Goal: Information Seeking & Learning: Learn about a topic

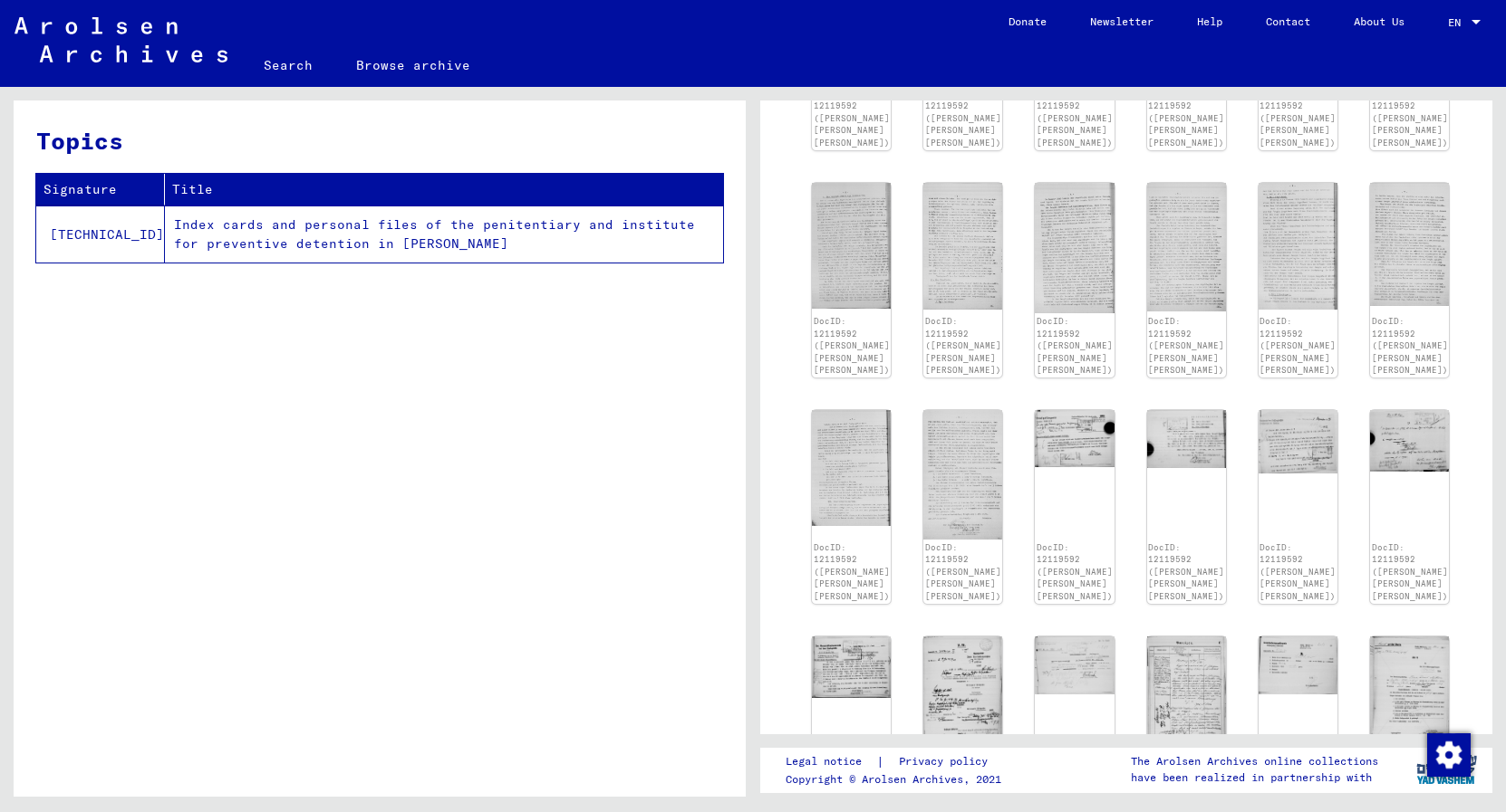
scroll to position [1372, 0]
click at [958, 419] on img at bounding box center [964, 471] width 84 height 136
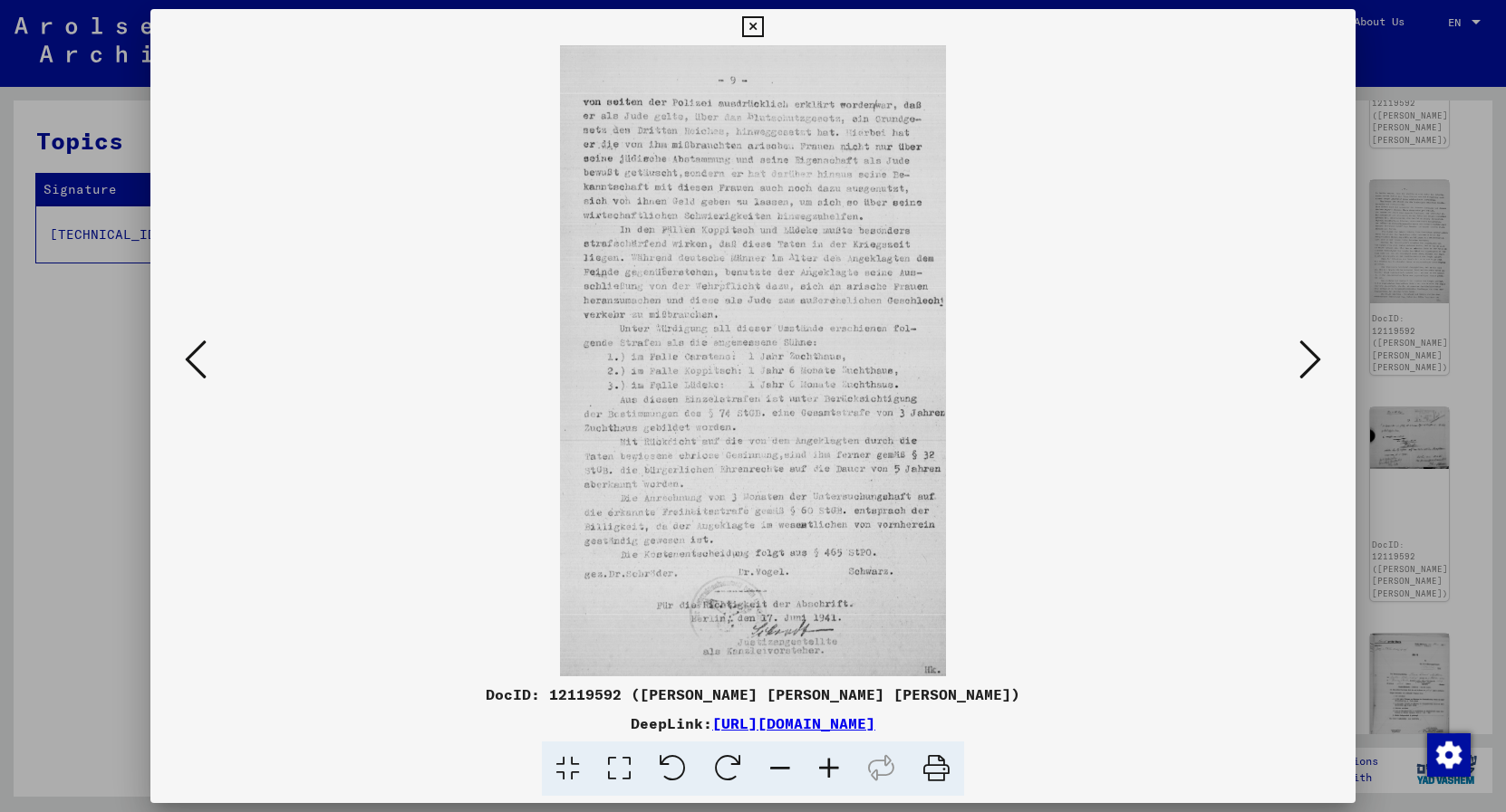
click at [1465, 371] on div at bounding box center [753, 406] width 1506 height 812
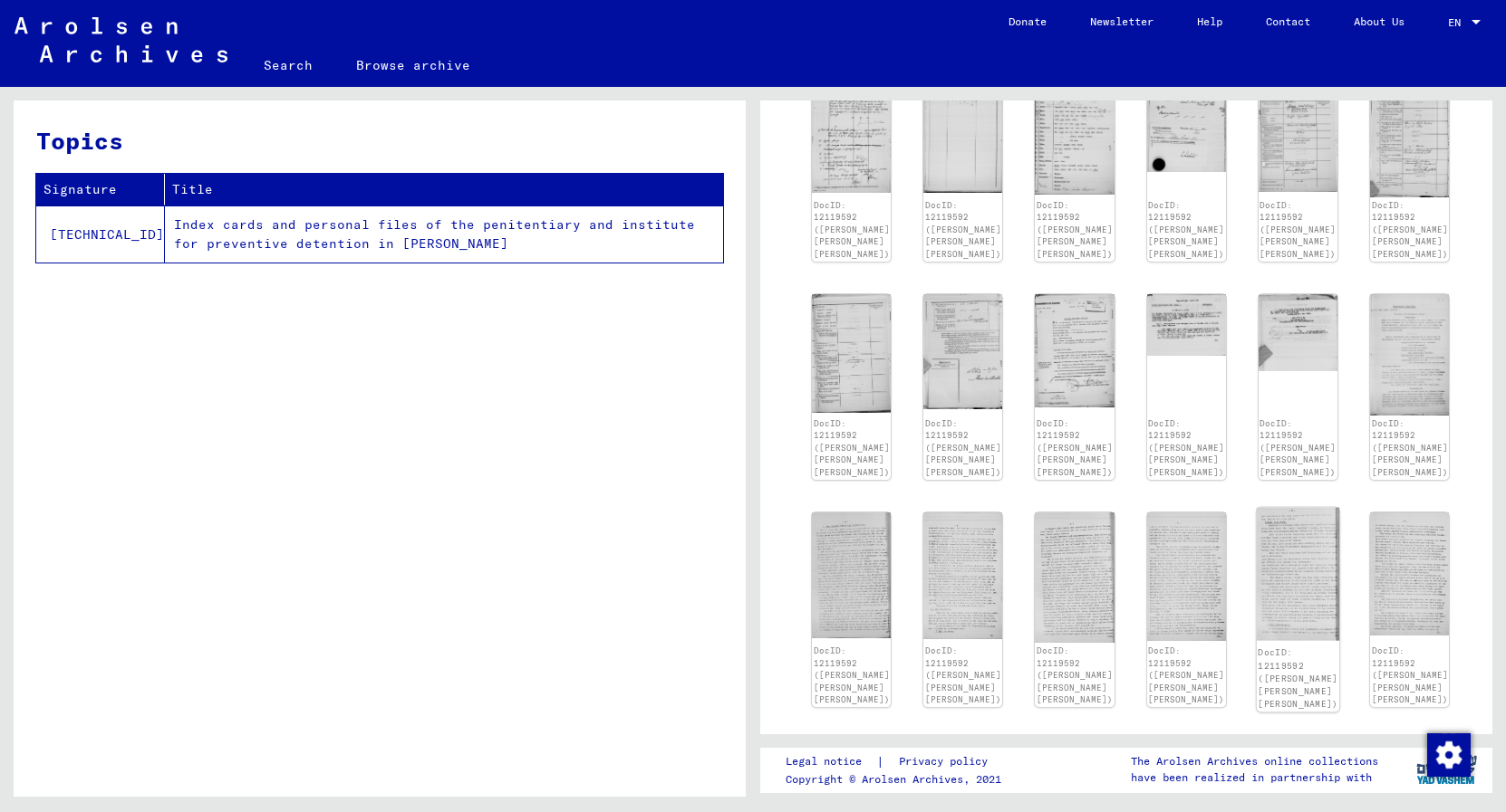
scroll to position [1016, 0]
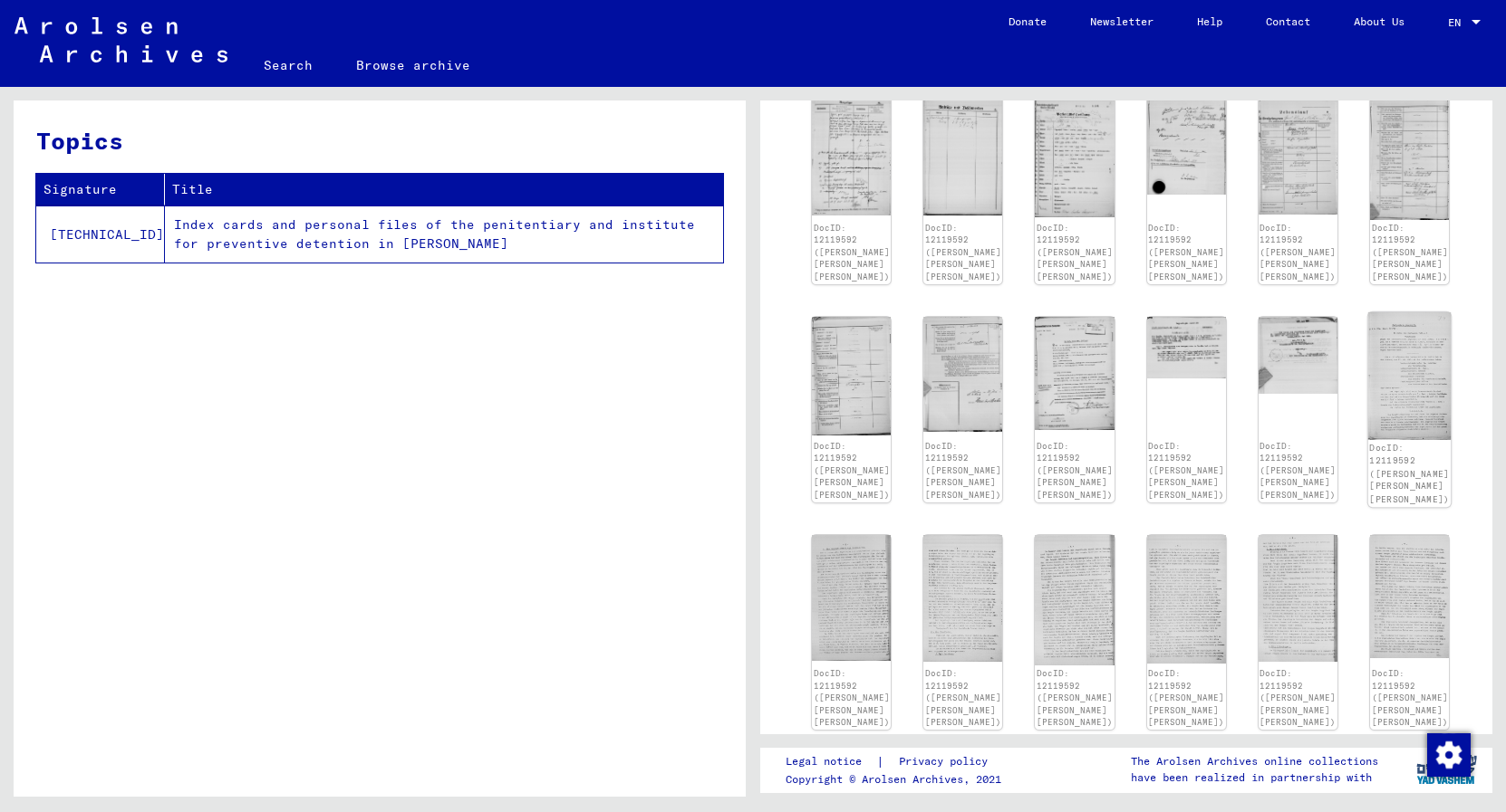
click at [1383, 358] on img at bounding box center [1410, 377] width 84 height 127
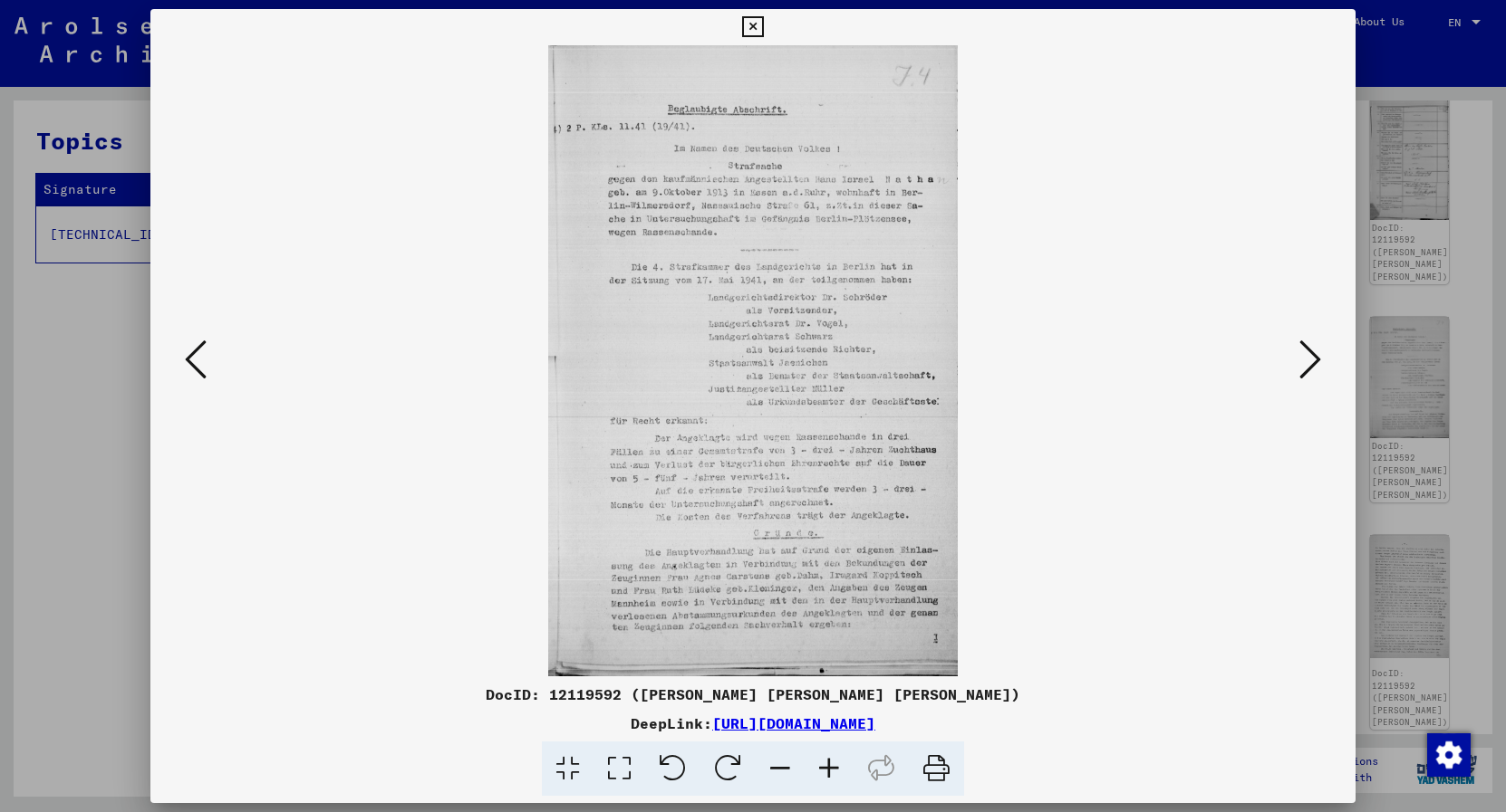
click at [1308, 362] on icon at bounding box center [1310, 359] width 22 height 44
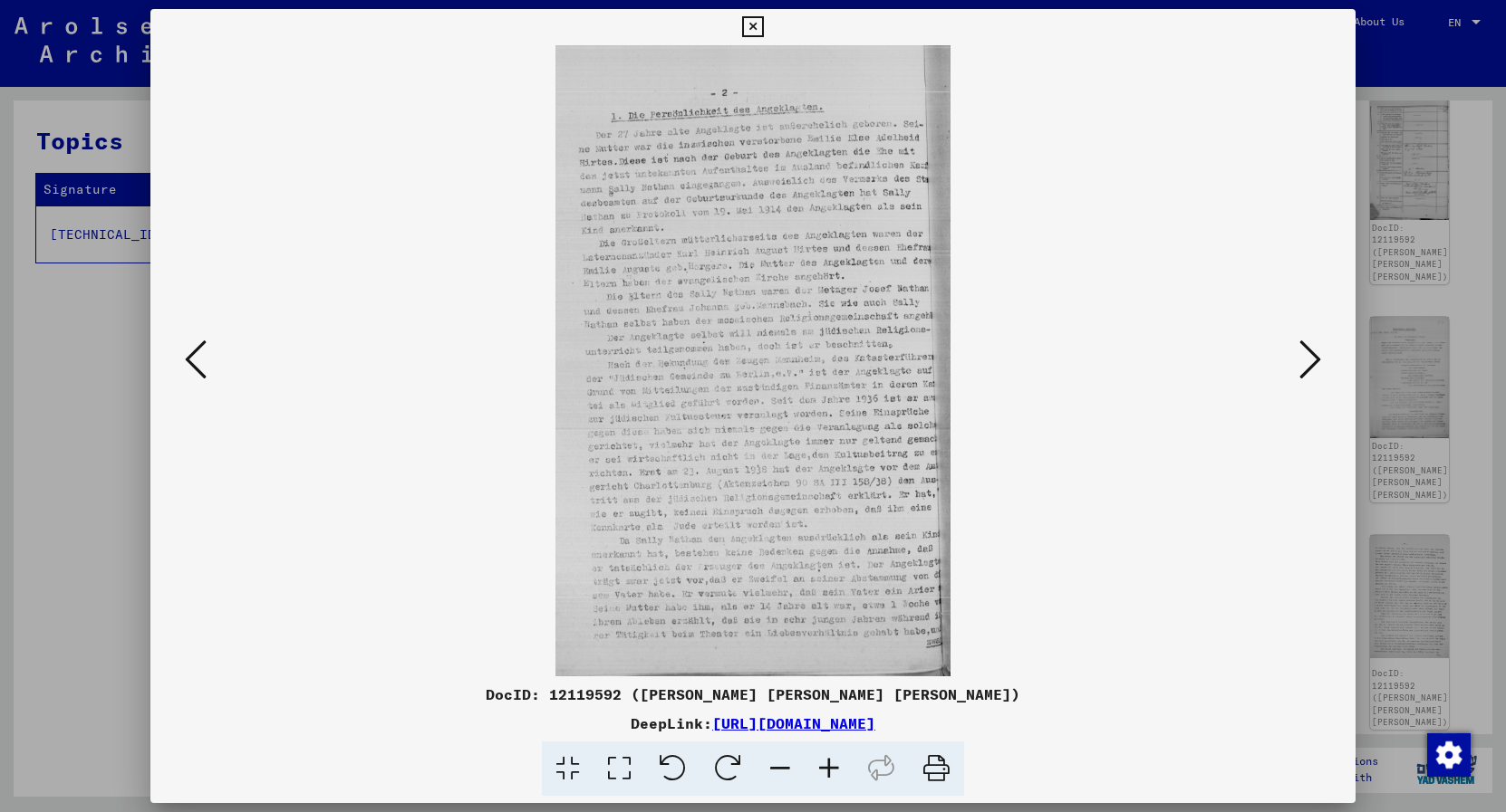
click at [1308, 362] on icon at bounding box center [1310, 359] width 22 height 44
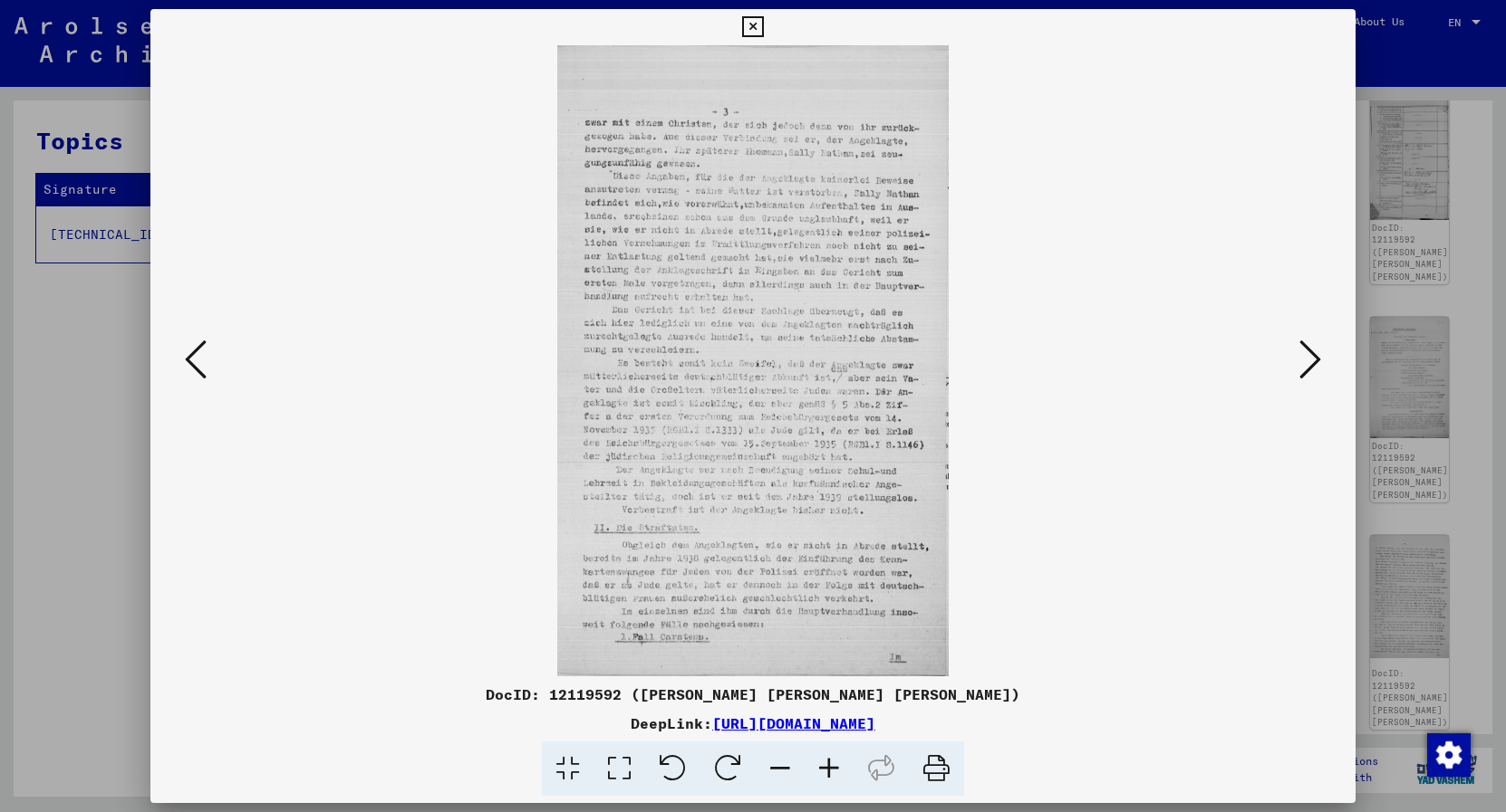
click at [1308, 362] on icon at bounding box center [1310, 359] width 22 height 44
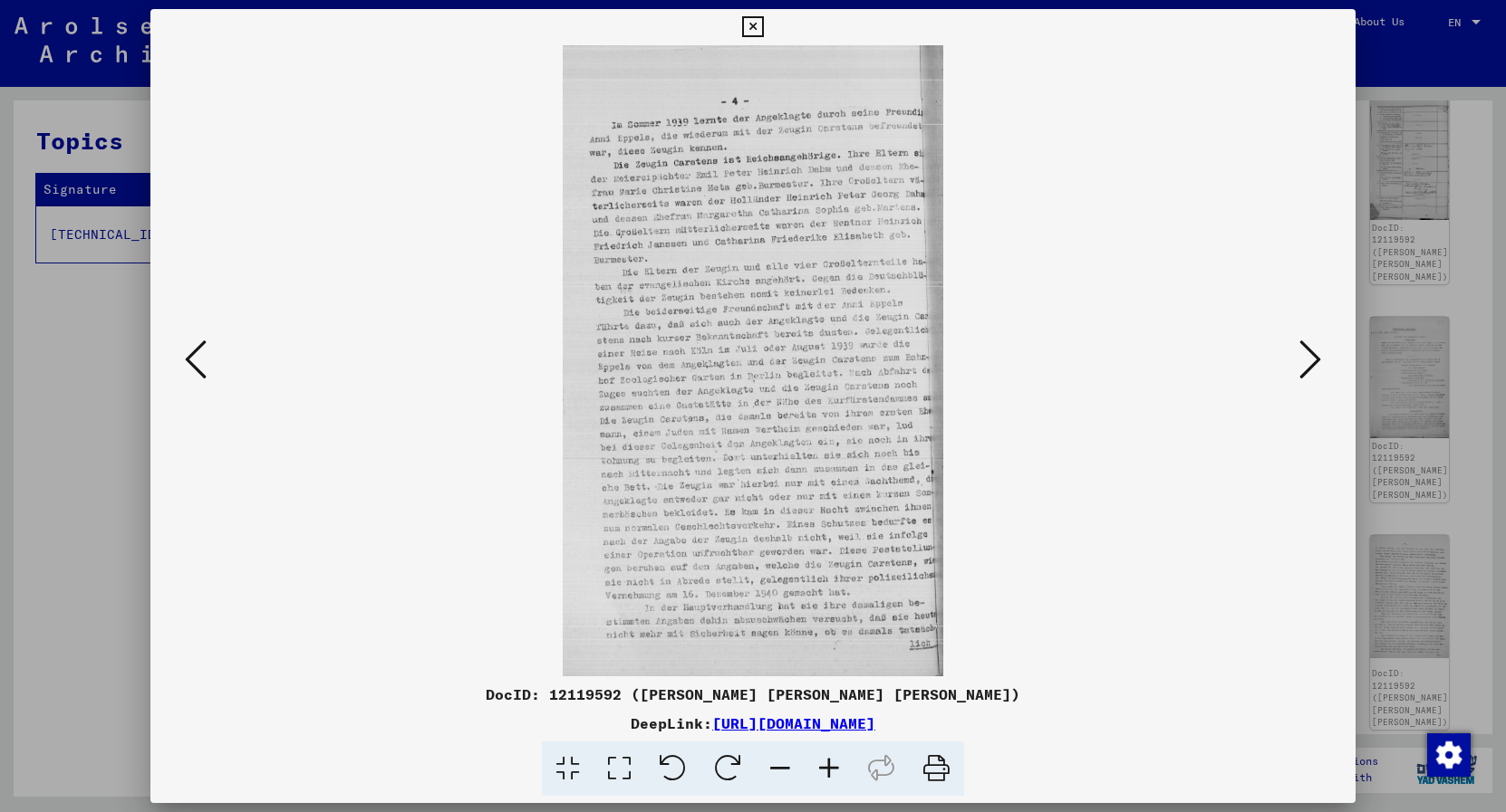
click at [1308, 362] on icon at bounding box center [1310, 359] width 22 height 44
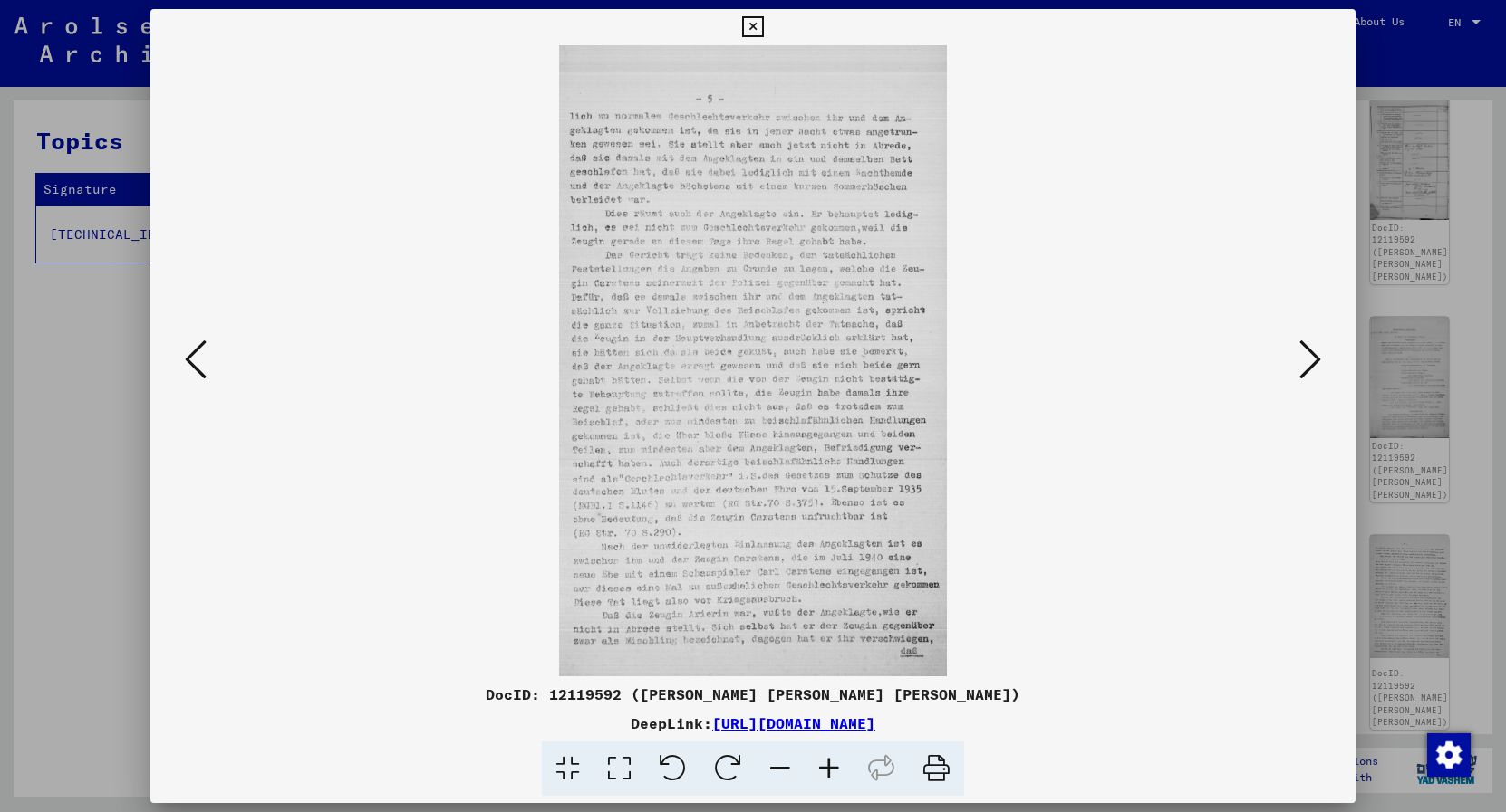
click at [1308, 362] on icon at bounding box center [1310, 359] width 22 height 44
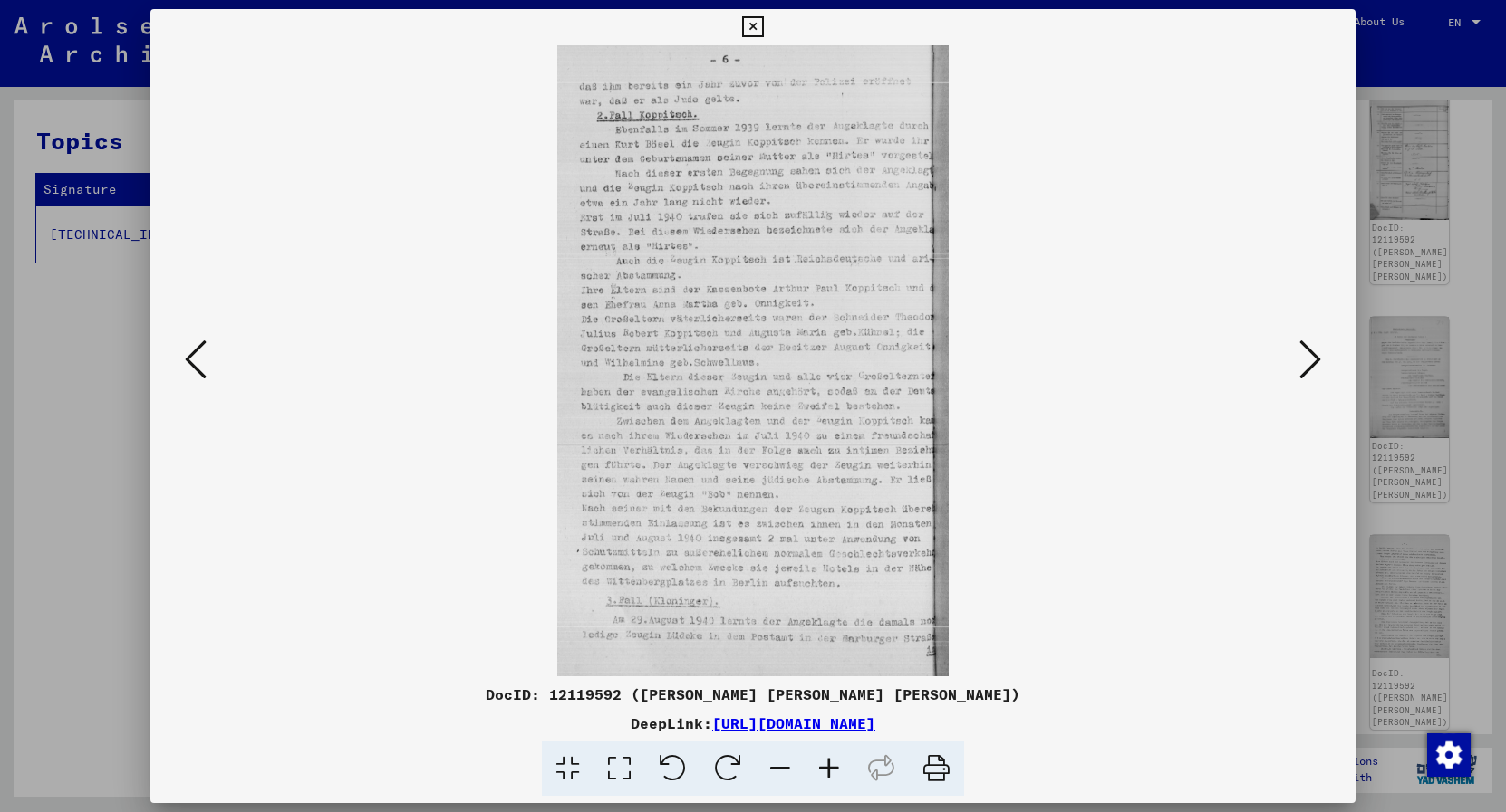
click at [1308, 362] on icon at bounding box center [1310, 359] width 22 height 44
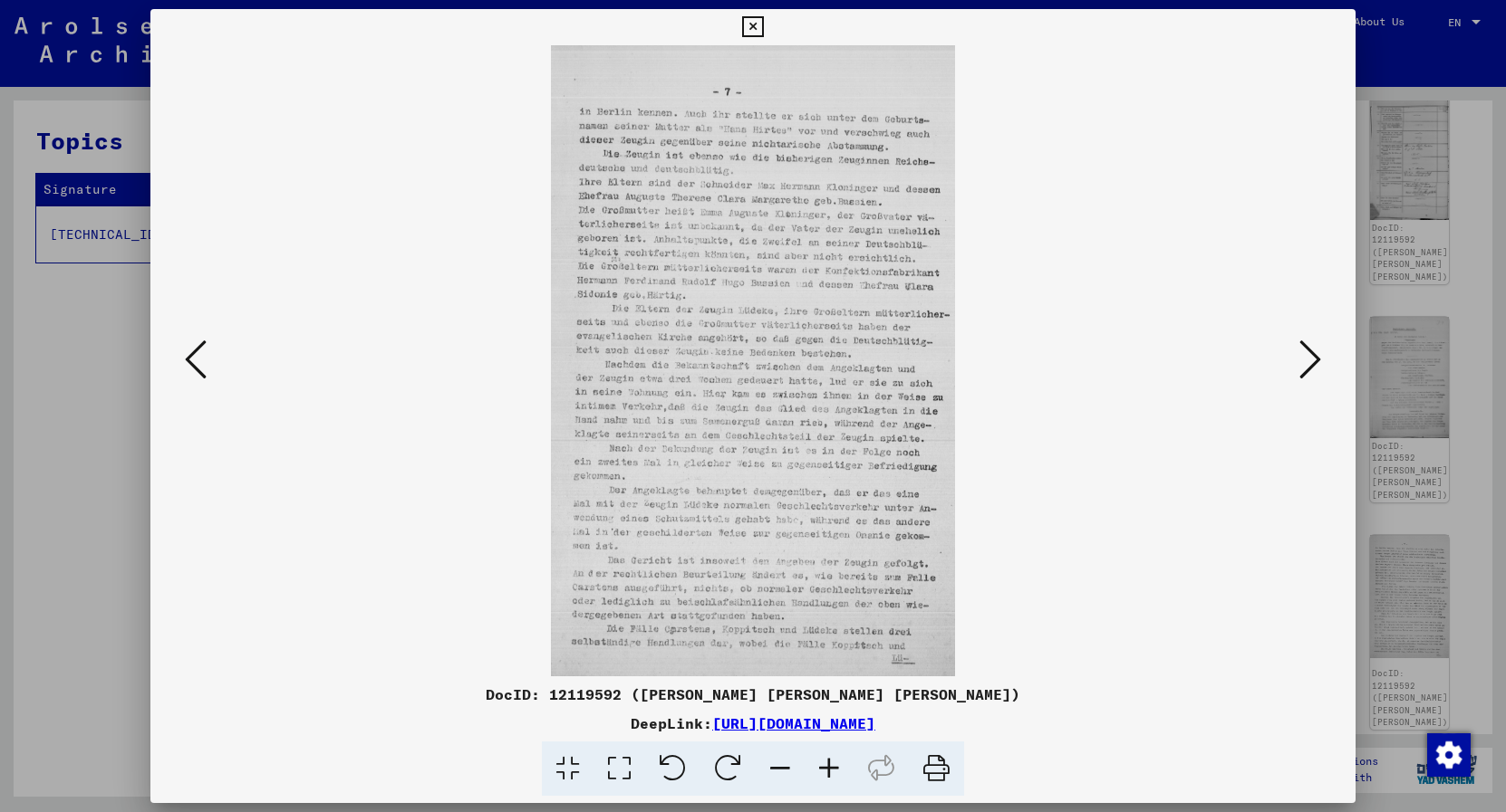
click at [1308, 362] on icon at bounding box center [1310, 359] width 22 height 44
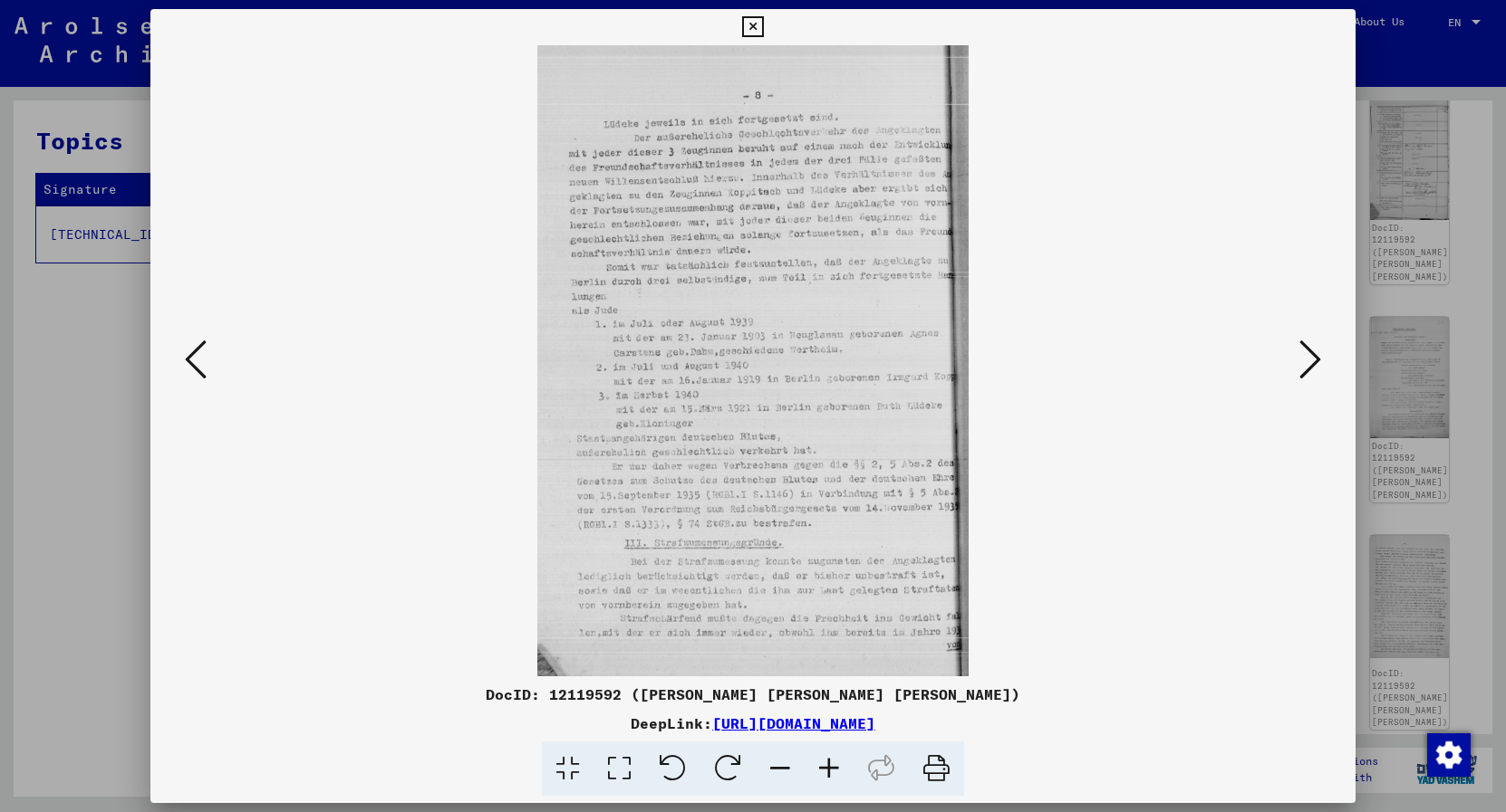
click at [1311, 349] on icon at bounding box center [1310, 359] width 22 height 44
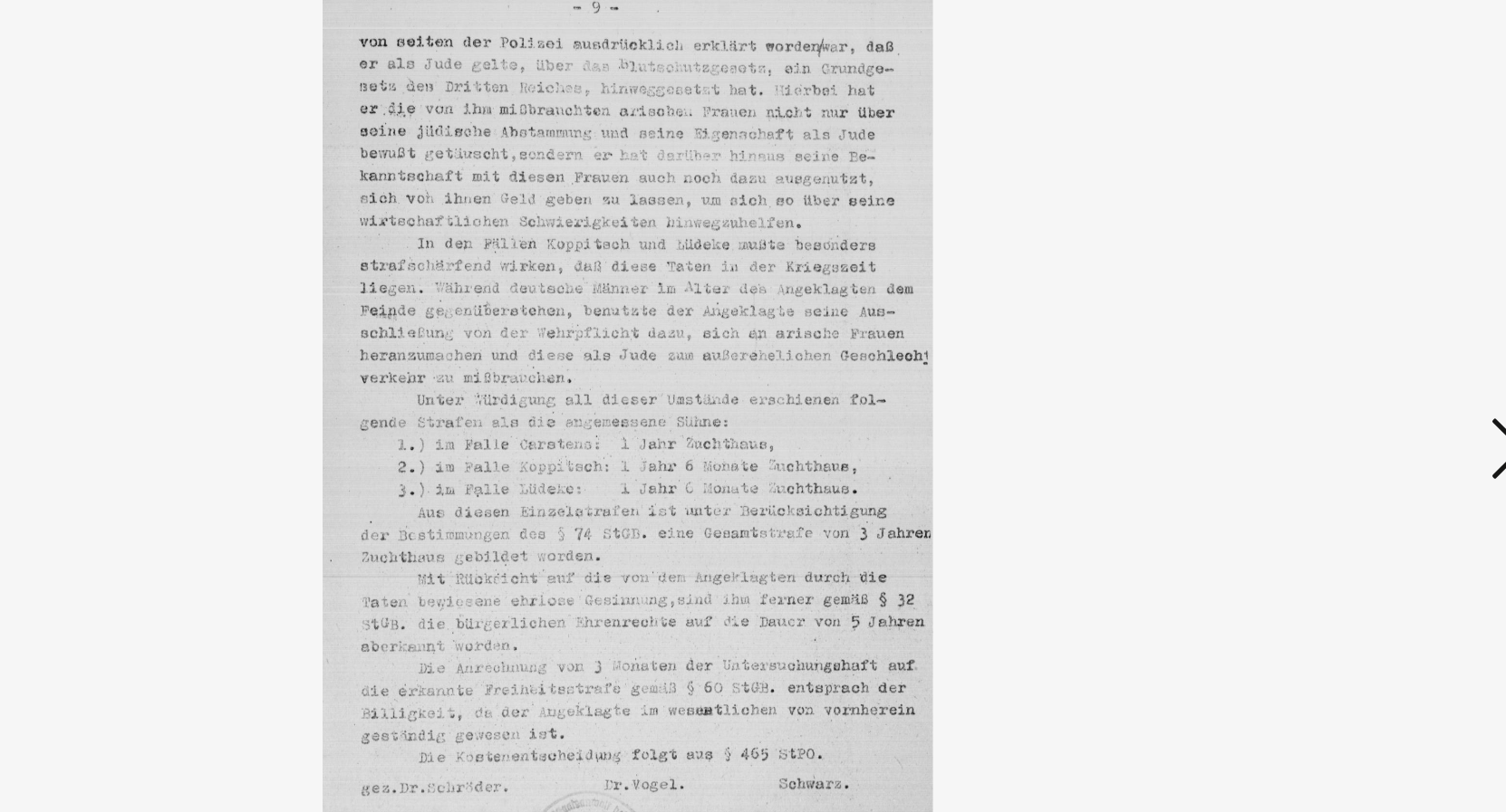
click at [340, 215] on img at bounding box center [753, 361] width 1082 height 631
drag, startPoint x: 369, startPoint y: 238, endPoint x: 284, endPoint y: 189, distance: 98.1
click at [212, 267] on img at bounding box center [753, 361] width 1082 height 631
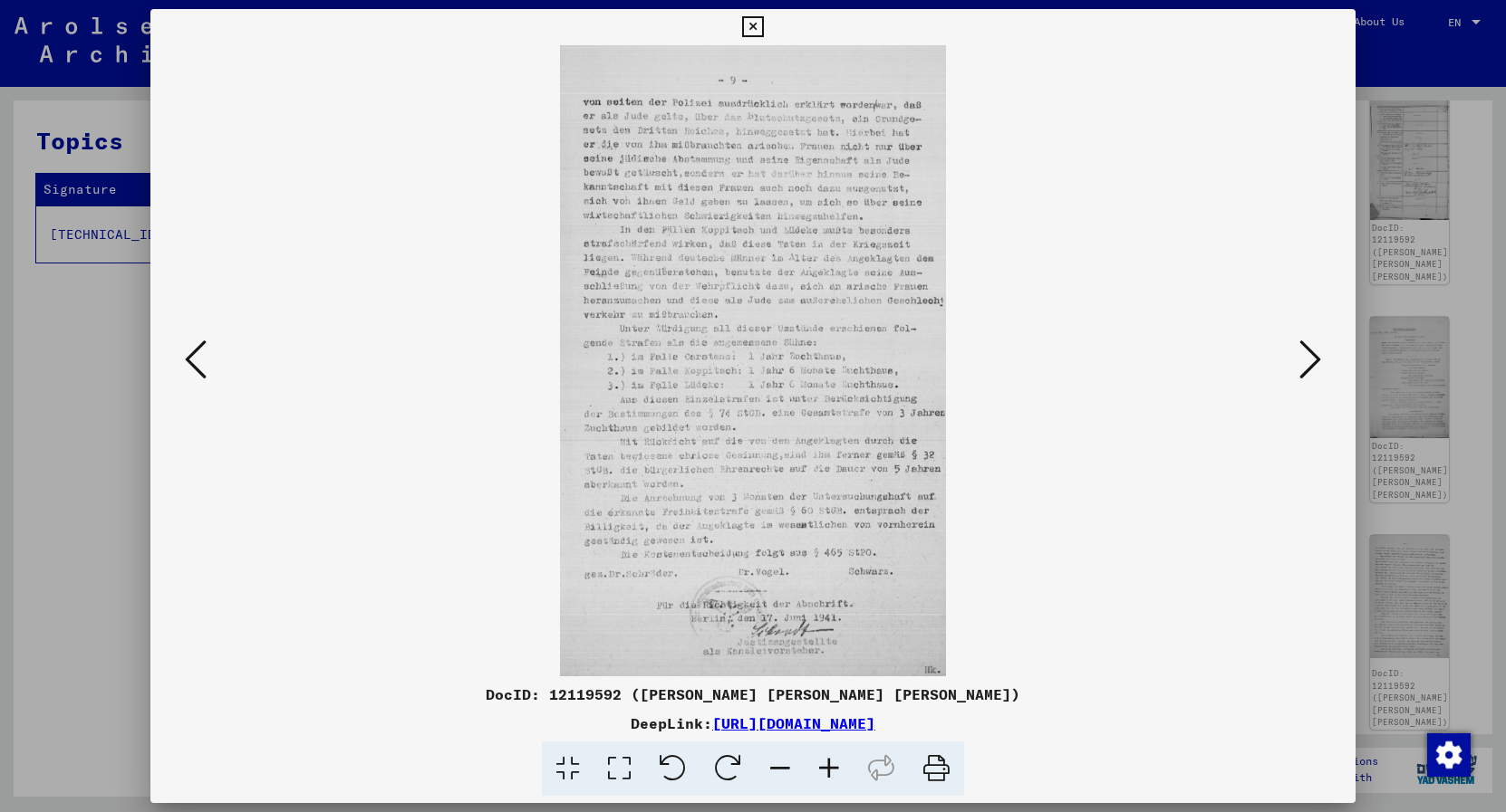
click at [193, 364] on icon at bounding box center [195, 359] width 22 height 44
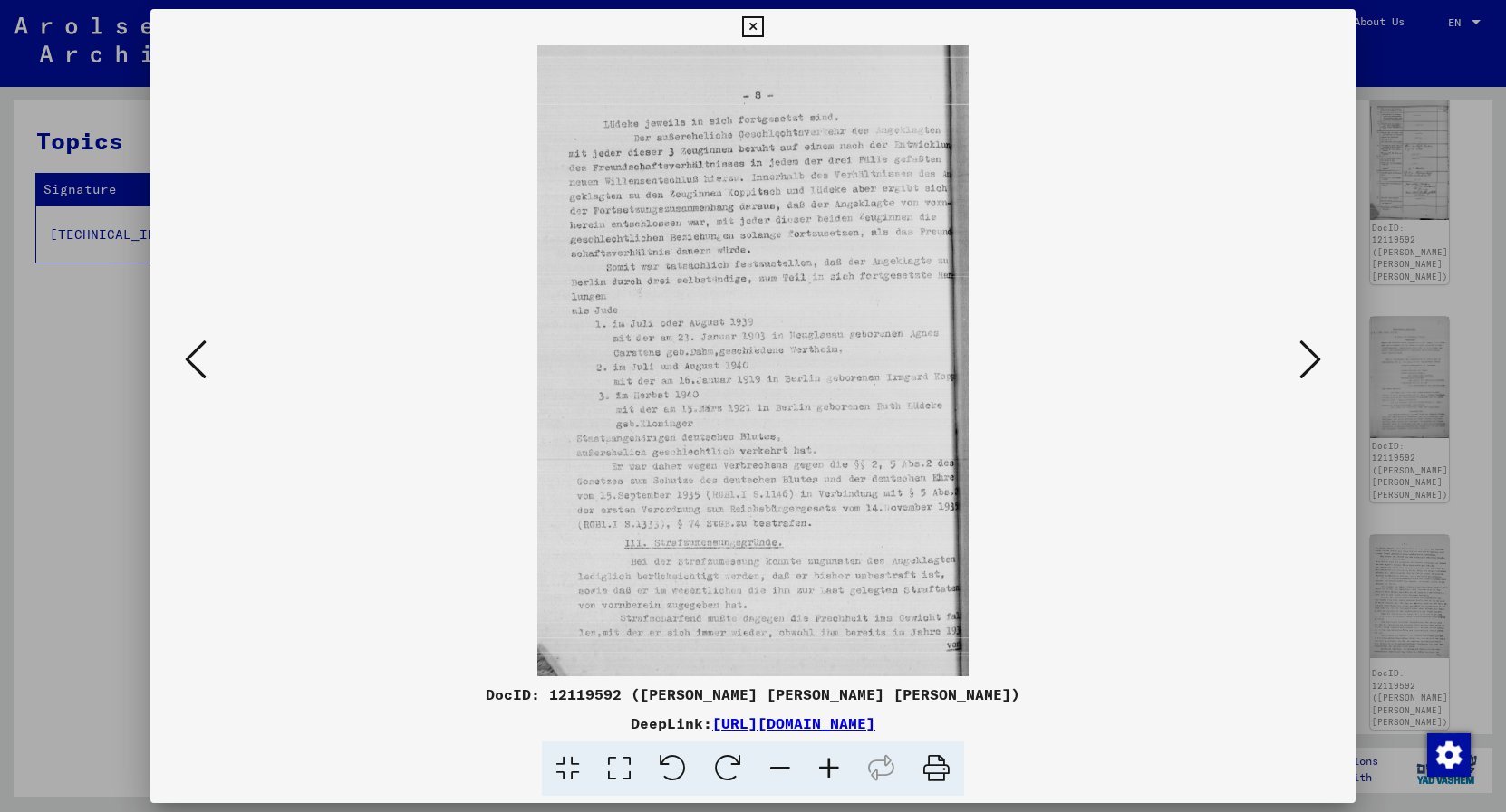
drag, startPoint x: 628, startPoint y: 564, endPoint x: 966, endPoint y: 623, distance: 343.1
click at [763, 27] on icon at bounding box center [753, 27] width 21 height 22
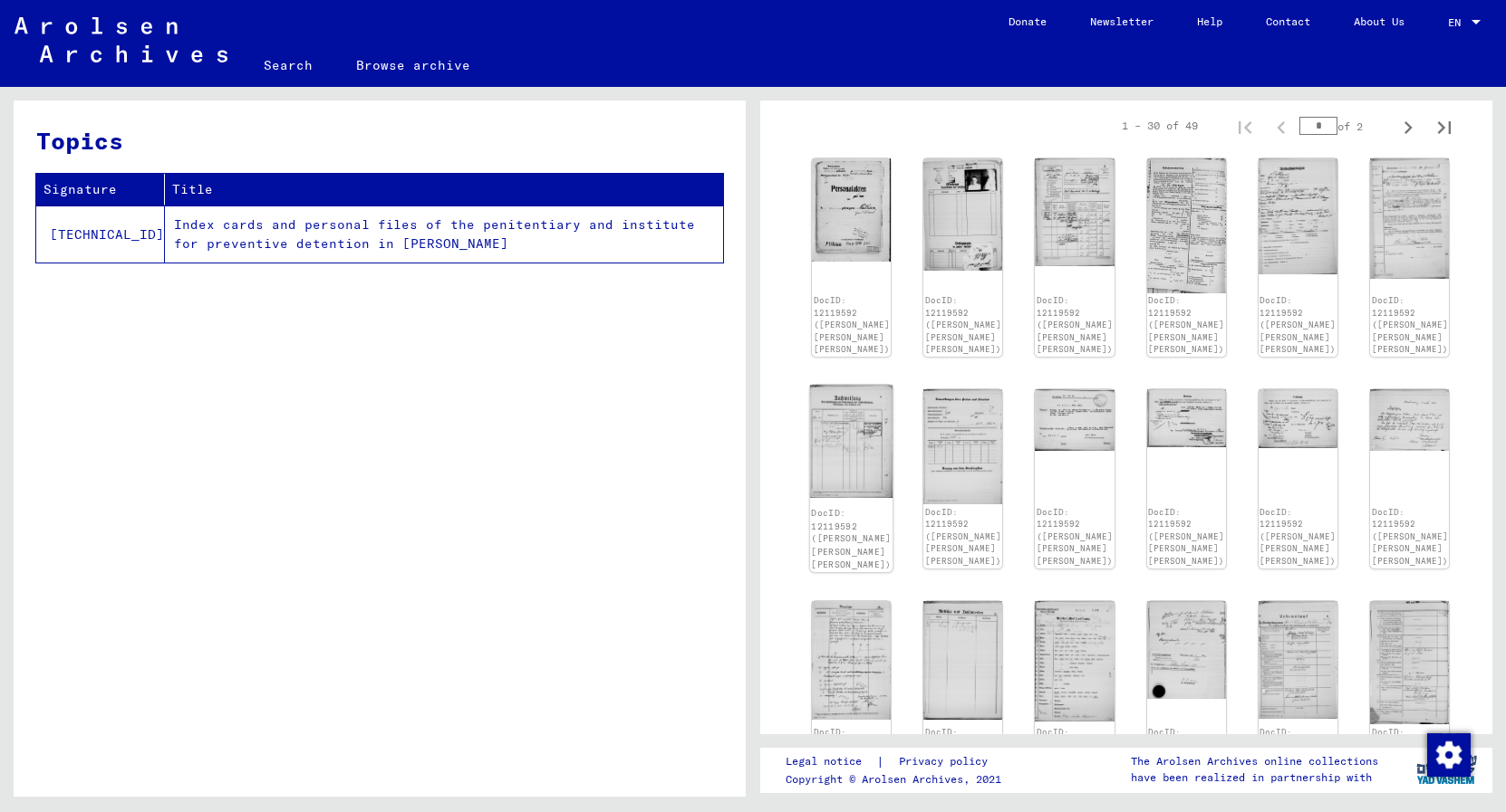
scroll to position [446, 0]
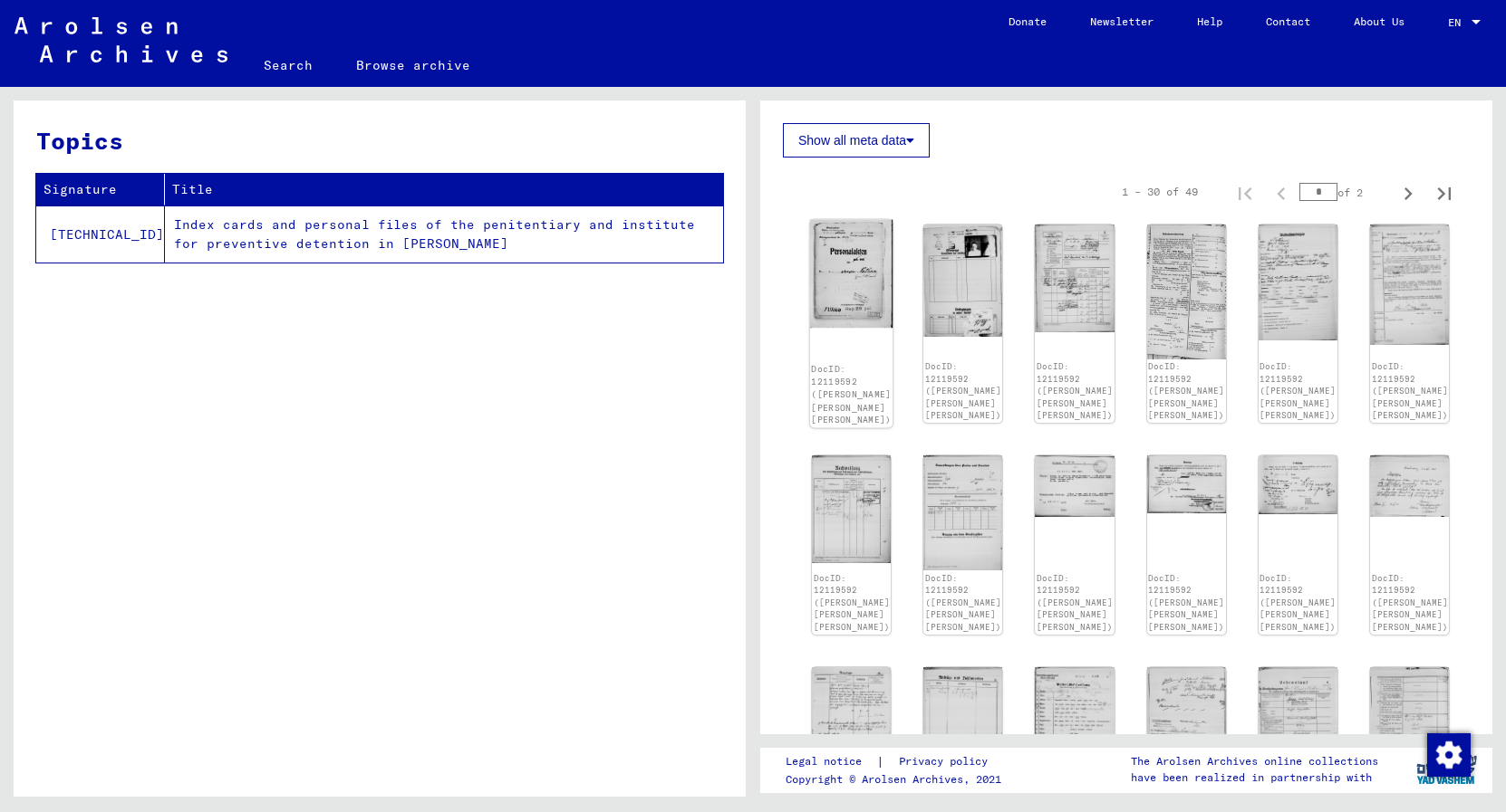
click at [852, 300] on img at bounding box center [851, 274] width 84 height 108
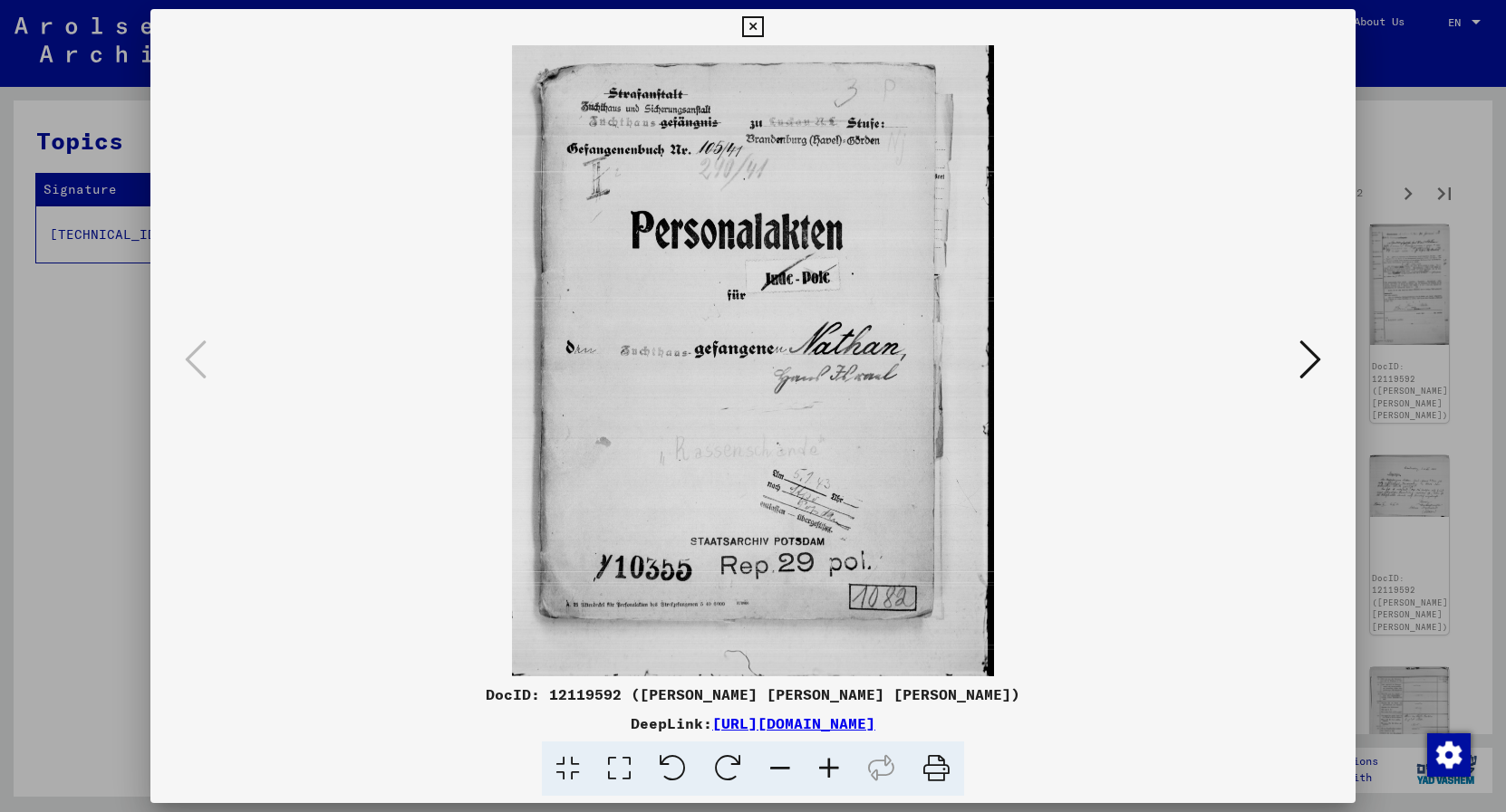
click at [769, 34] on button at bounding box center [752, 28] width 31 height 36
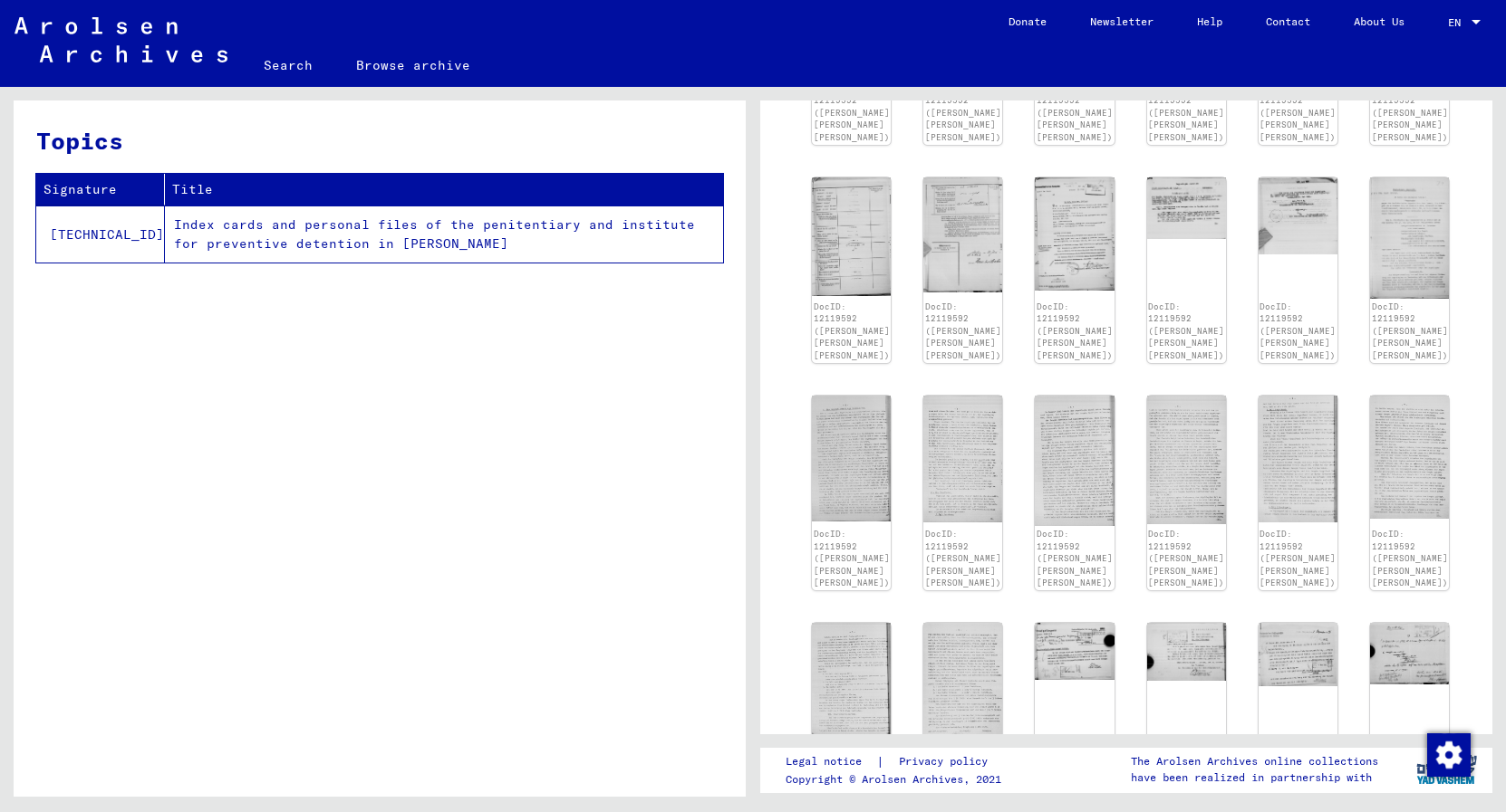
scroll to position [1196, 0]
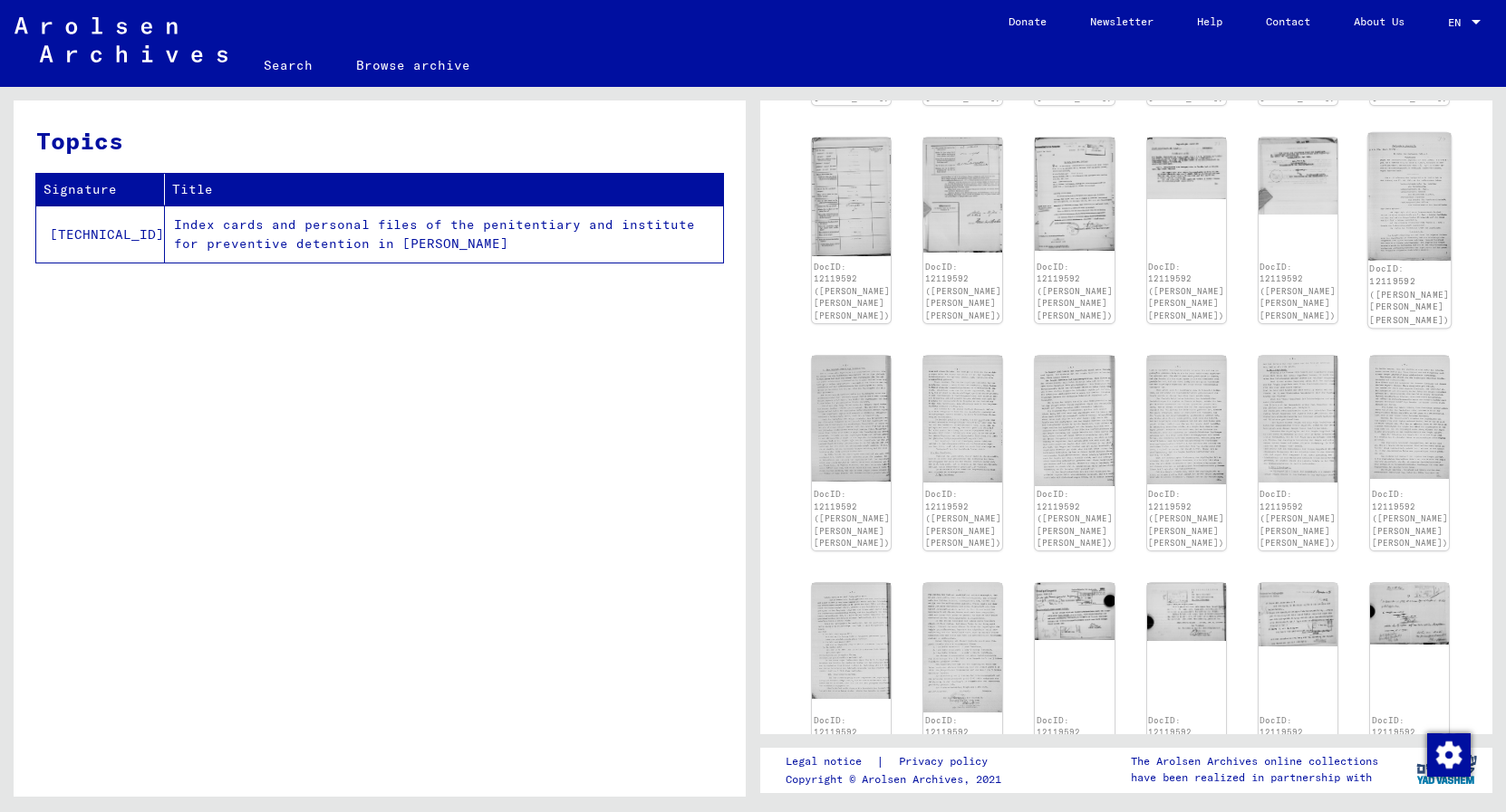
click at [1410, 174] on img at bounding box center [1410, 197] width 84 height 127
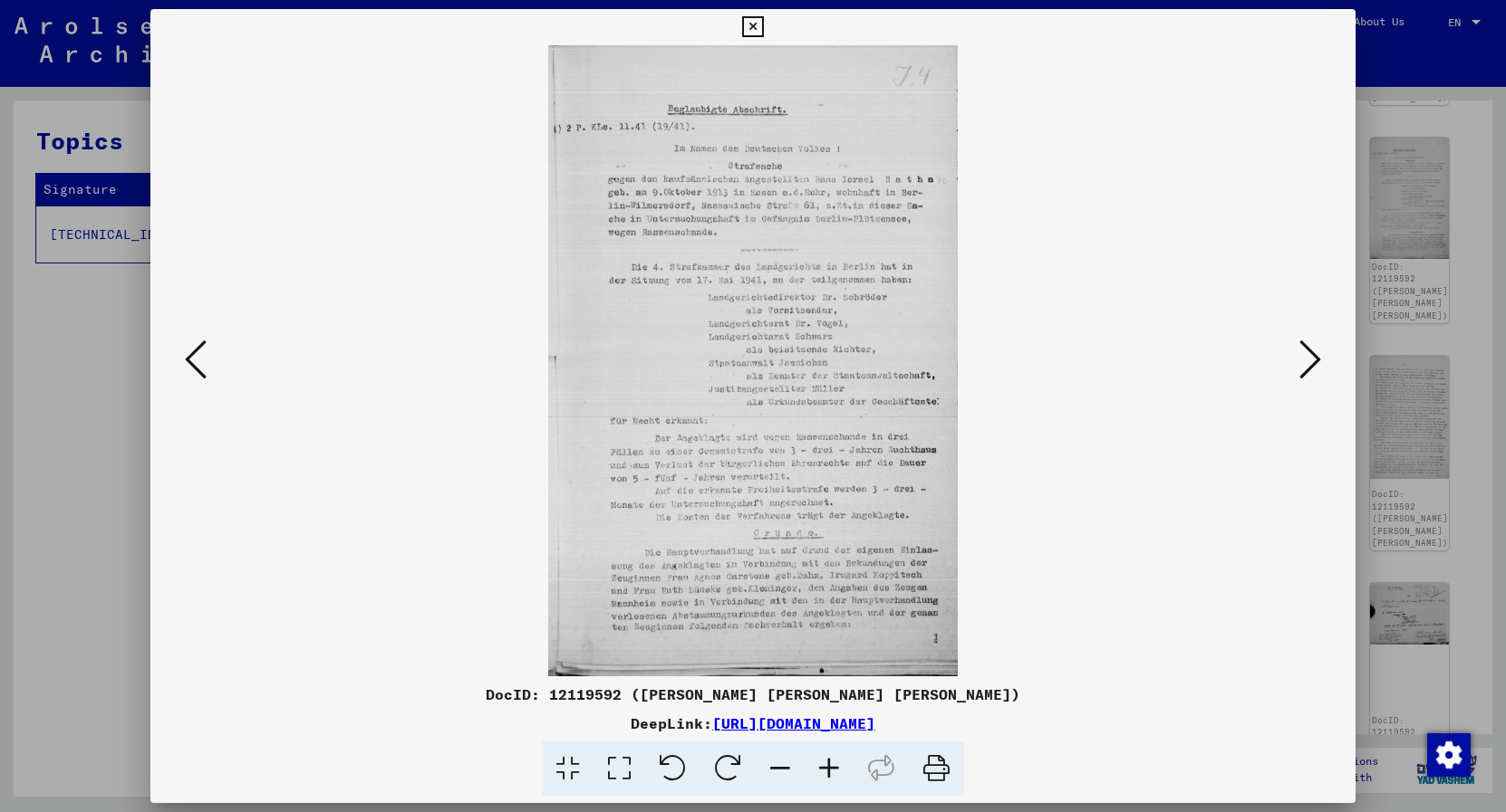
click at [1428, 304] on div at bounding box center [753, 406] width 1506 height 812
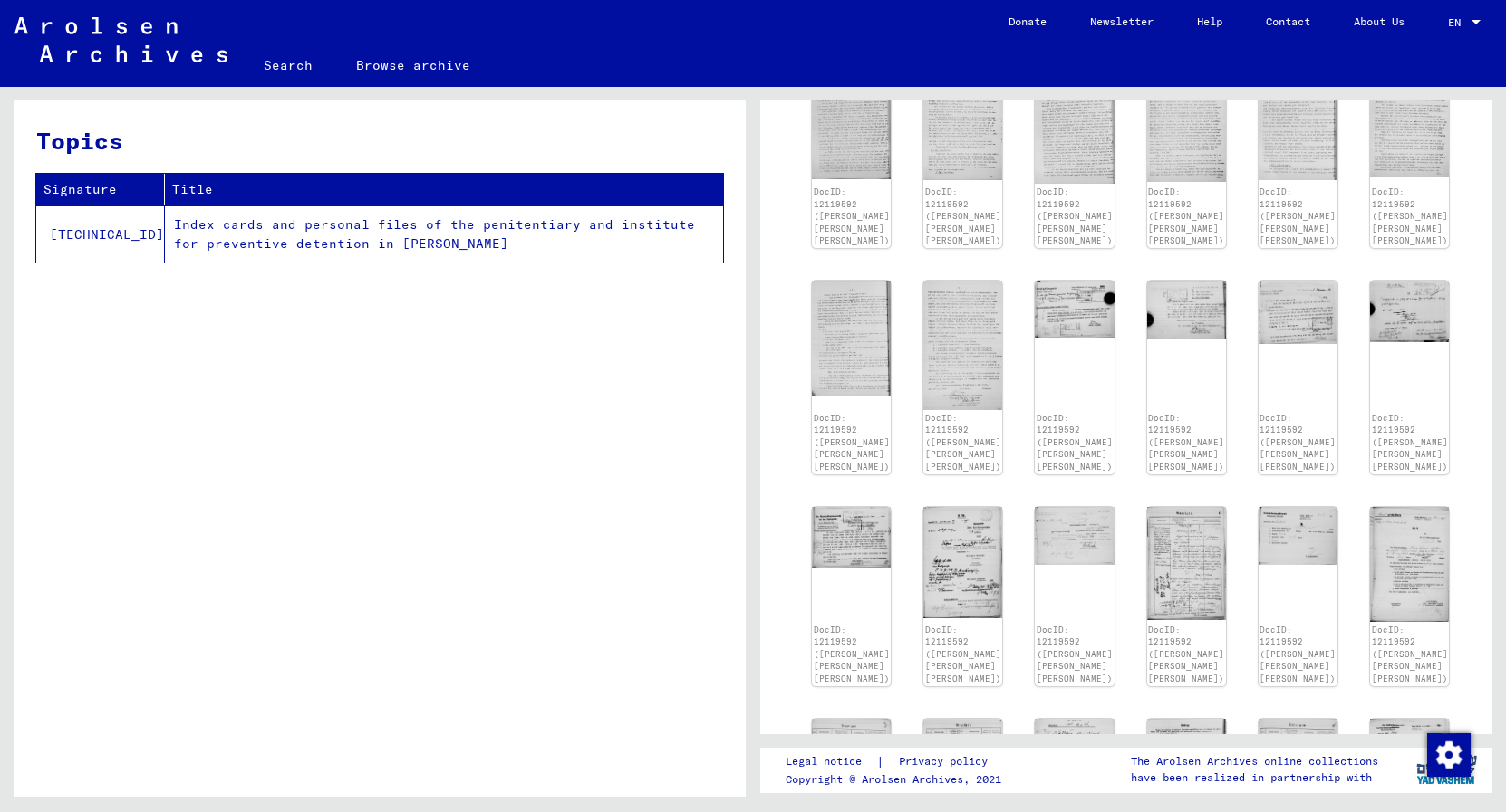
scroll to position [1439, 0]
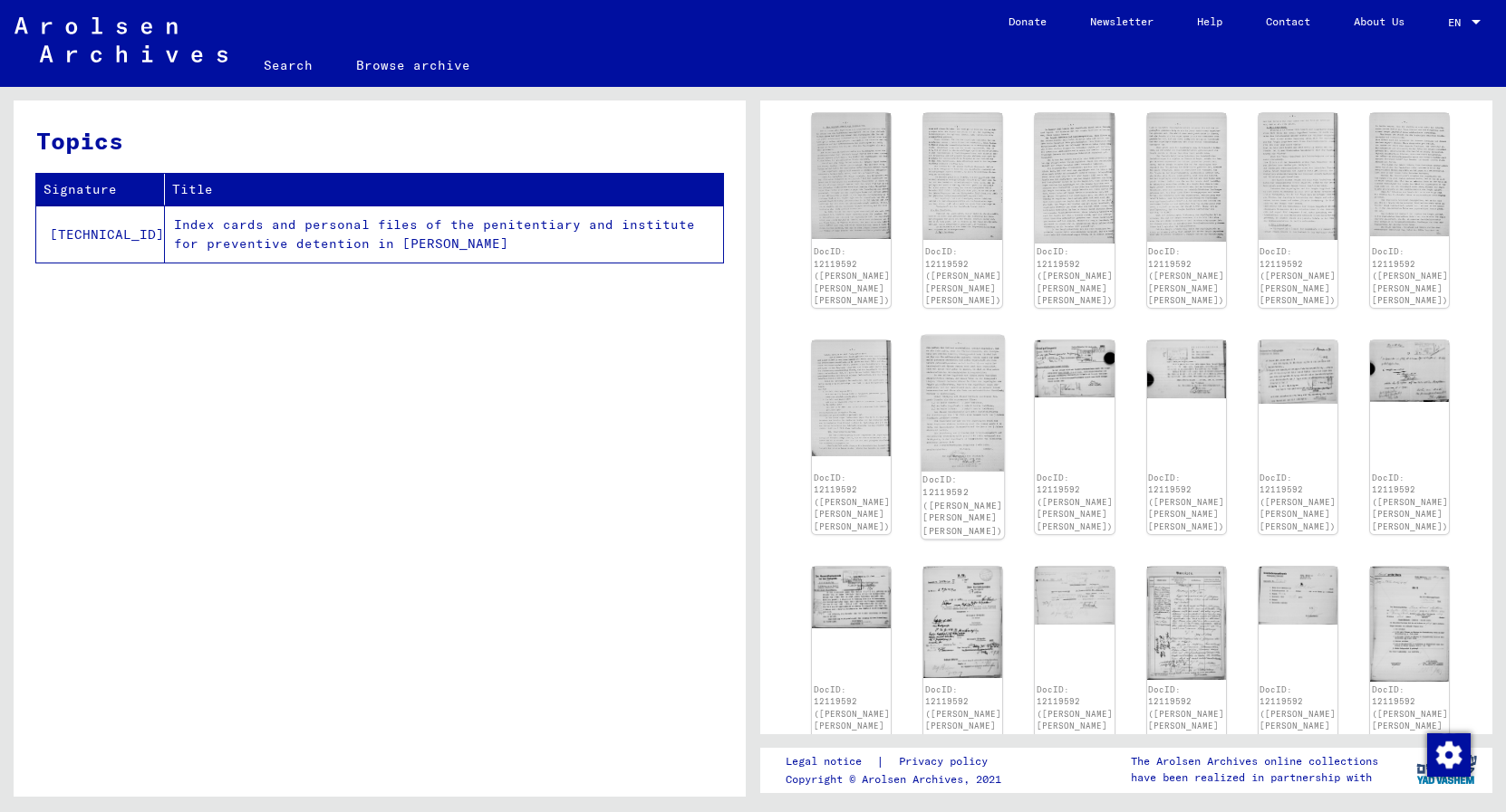
click at [960, 360] on img at bounding box center [964, 403] width 84 height 136
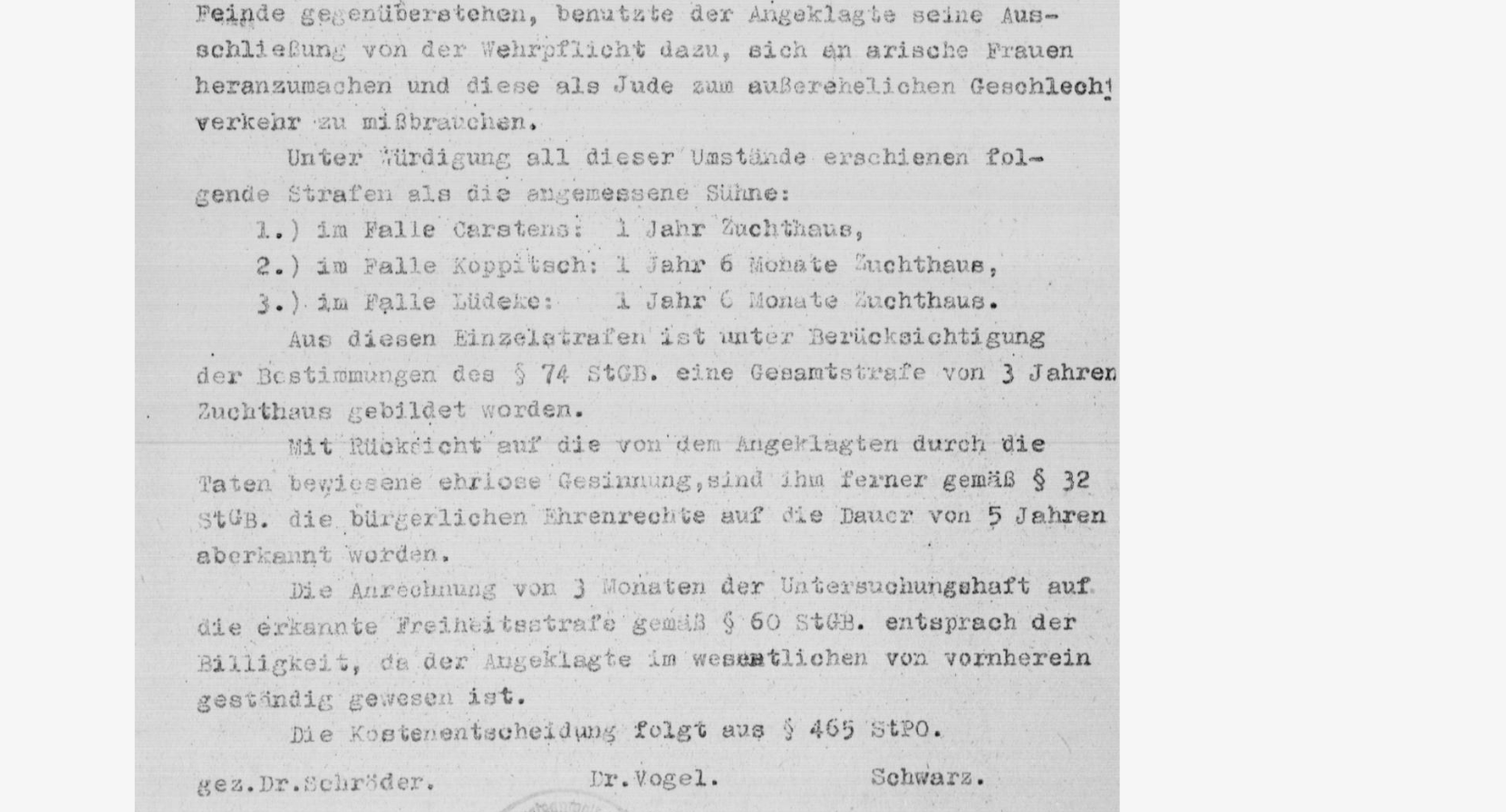
click at [340, 151] on img at bounding box center [753, 361] width 1082 height 631
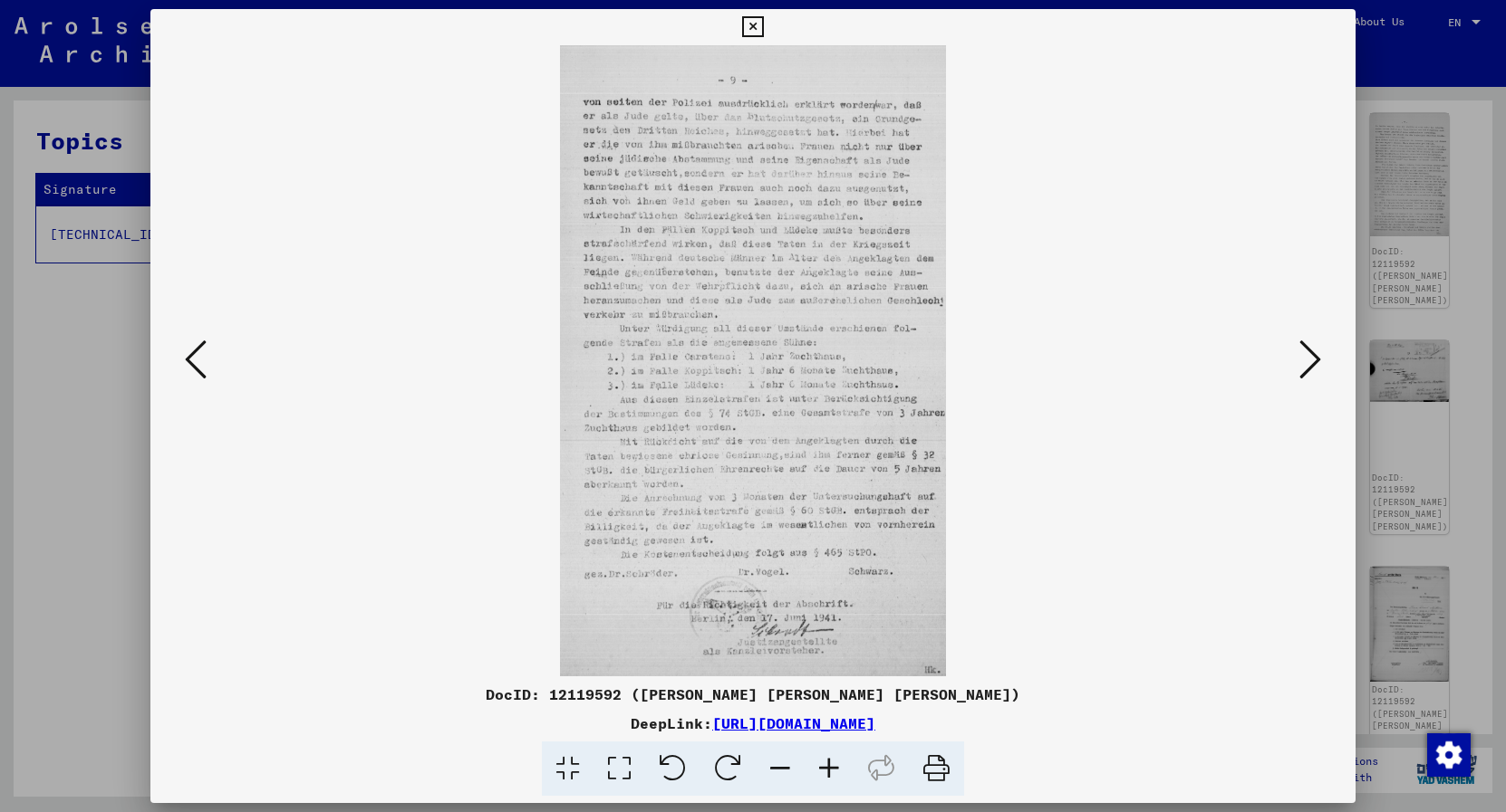
click at [193, 347] on icon at bounding box center [195, 359] width 22 height 44
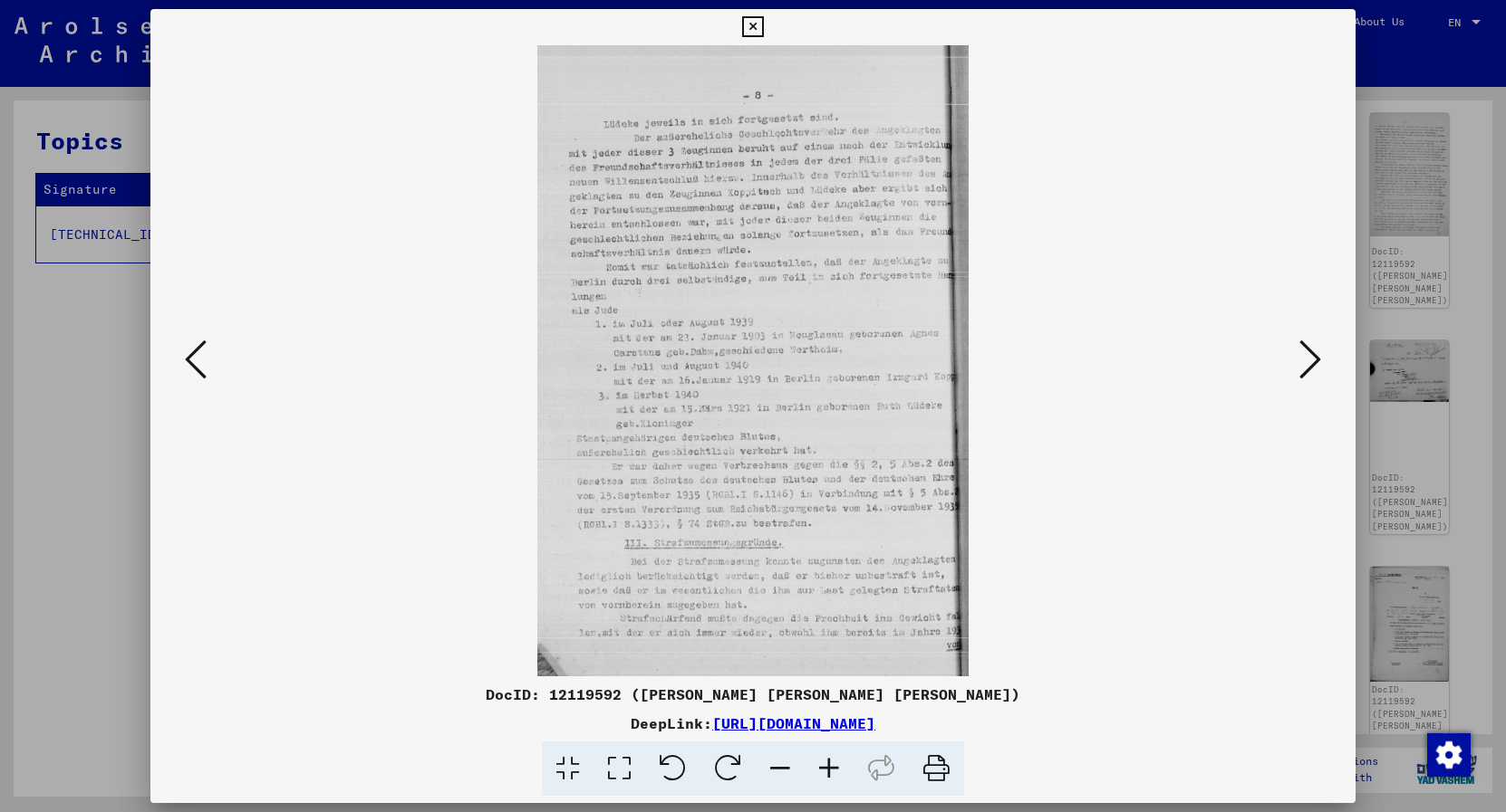
click at [191, 350] on icon at bounding box center [195, 359] width 22 height 44
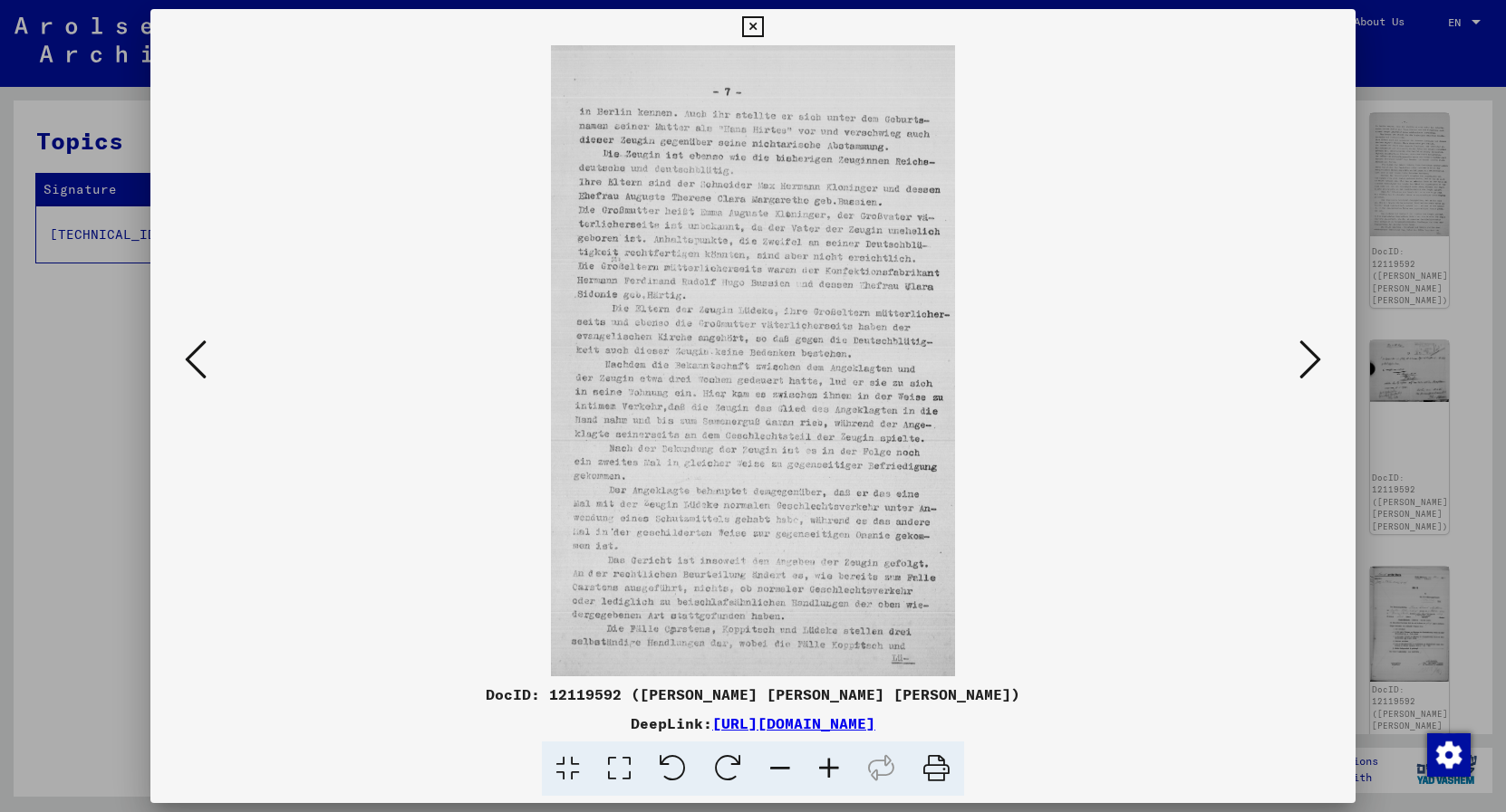
click at [197, 359] on icon at bounding box center [195, 359] width 22 height 44
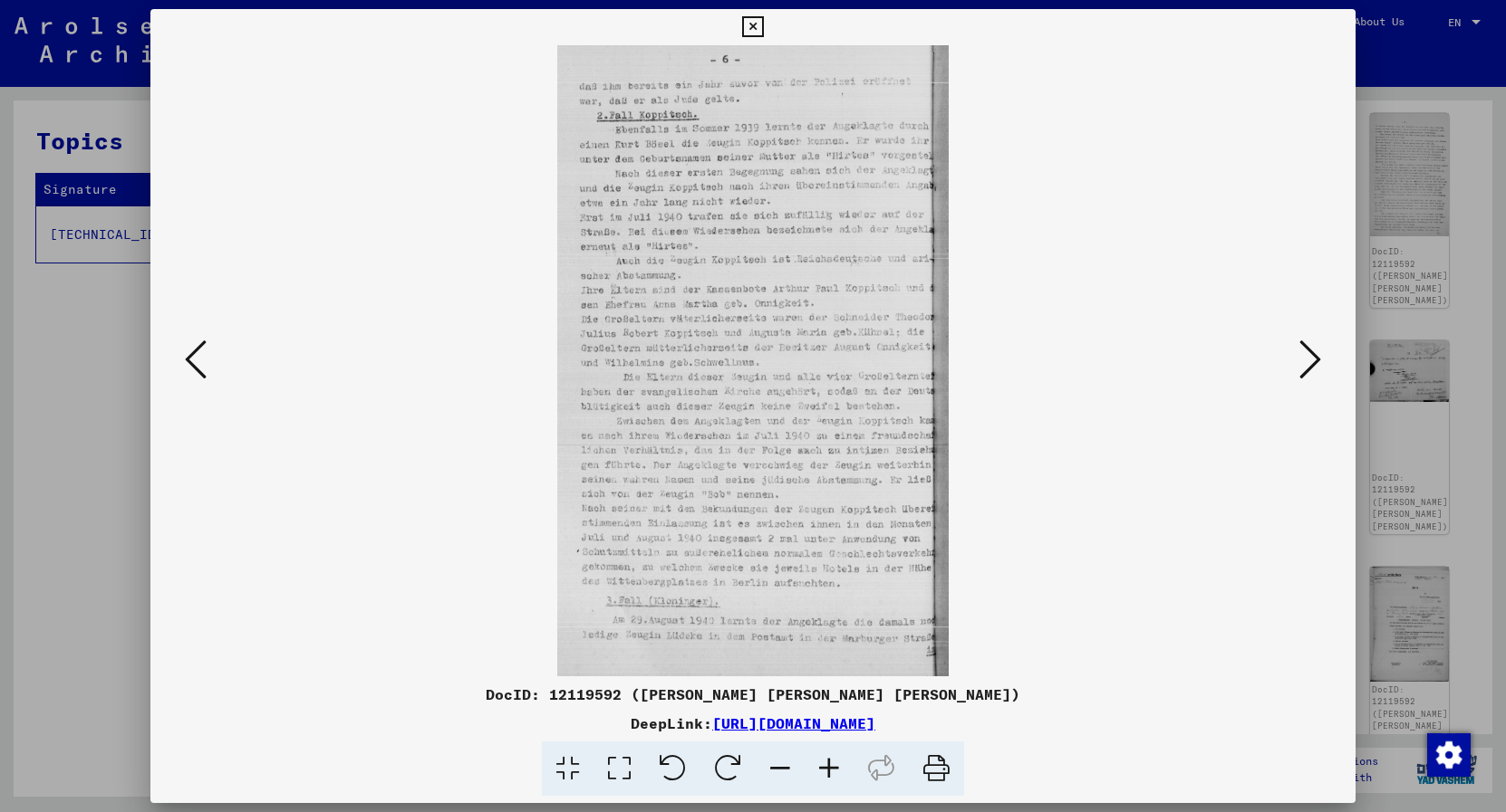
click at [197, 359] on icon at bounding box center [195, 359] width 22 height 44
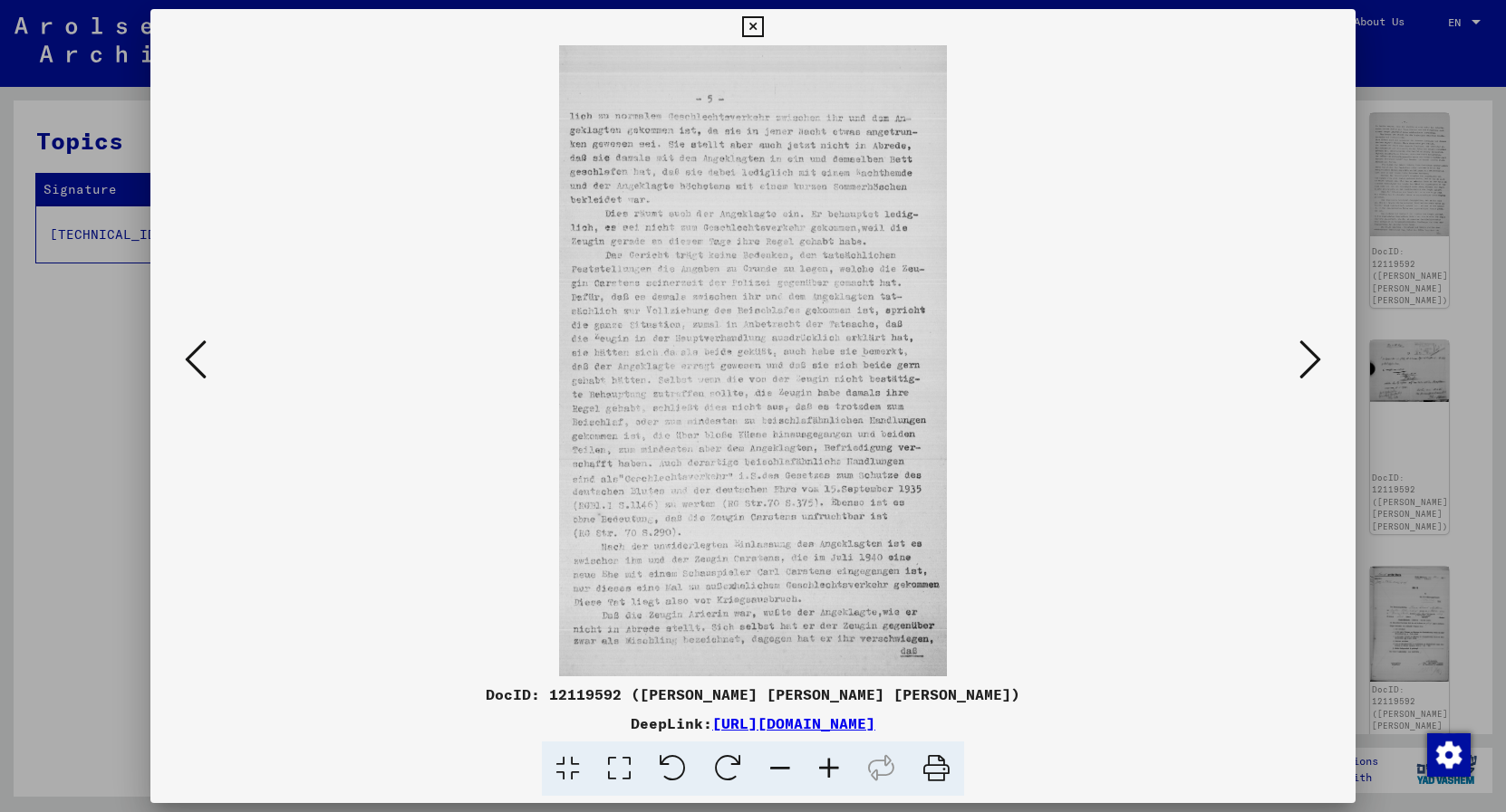
click at [197, 359] on icon at bounding box center [195, 359] width 22 height 44
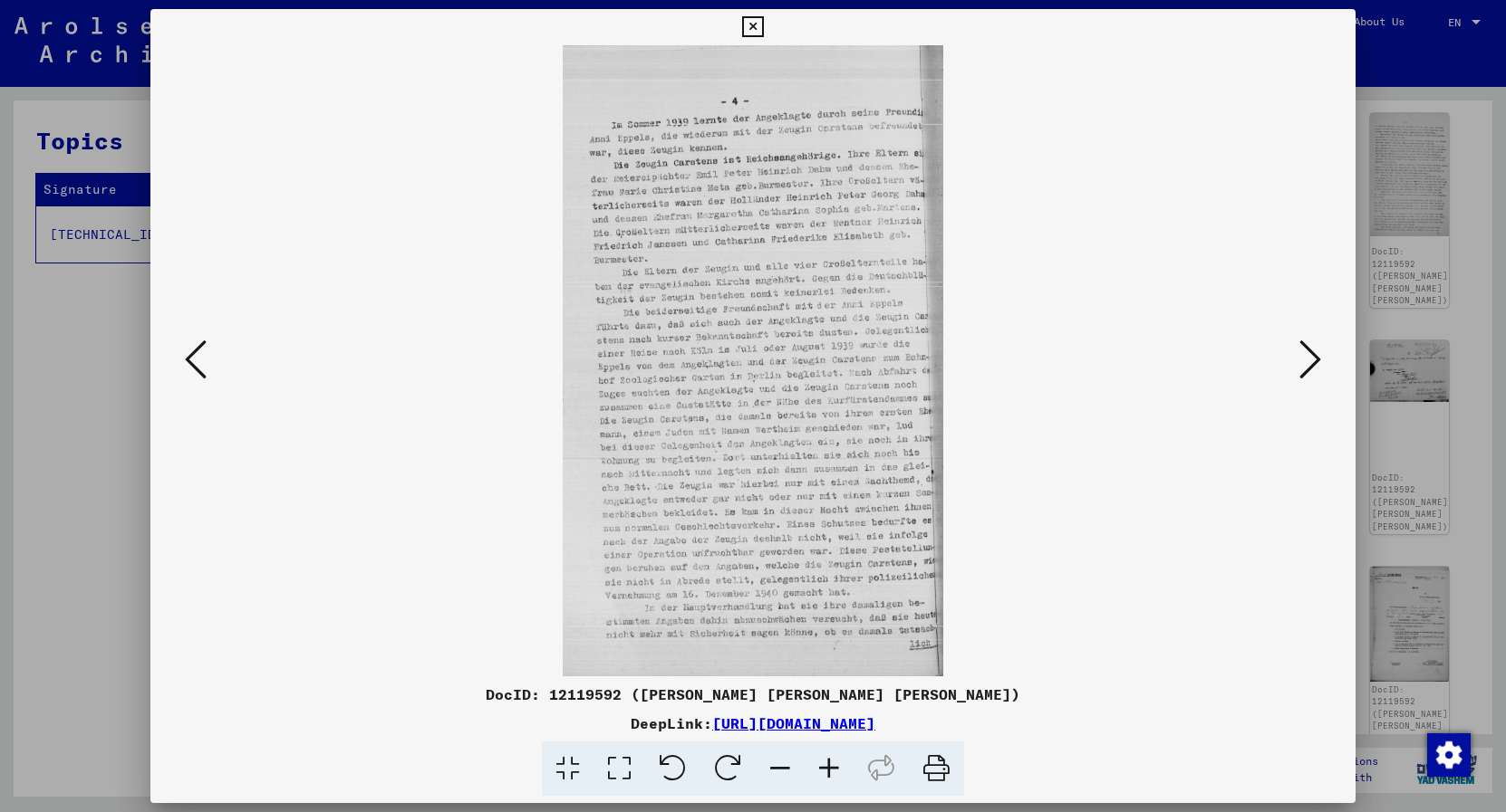
click at [198, 361] on icon at bounding box center [195, 359] width 22 height 44
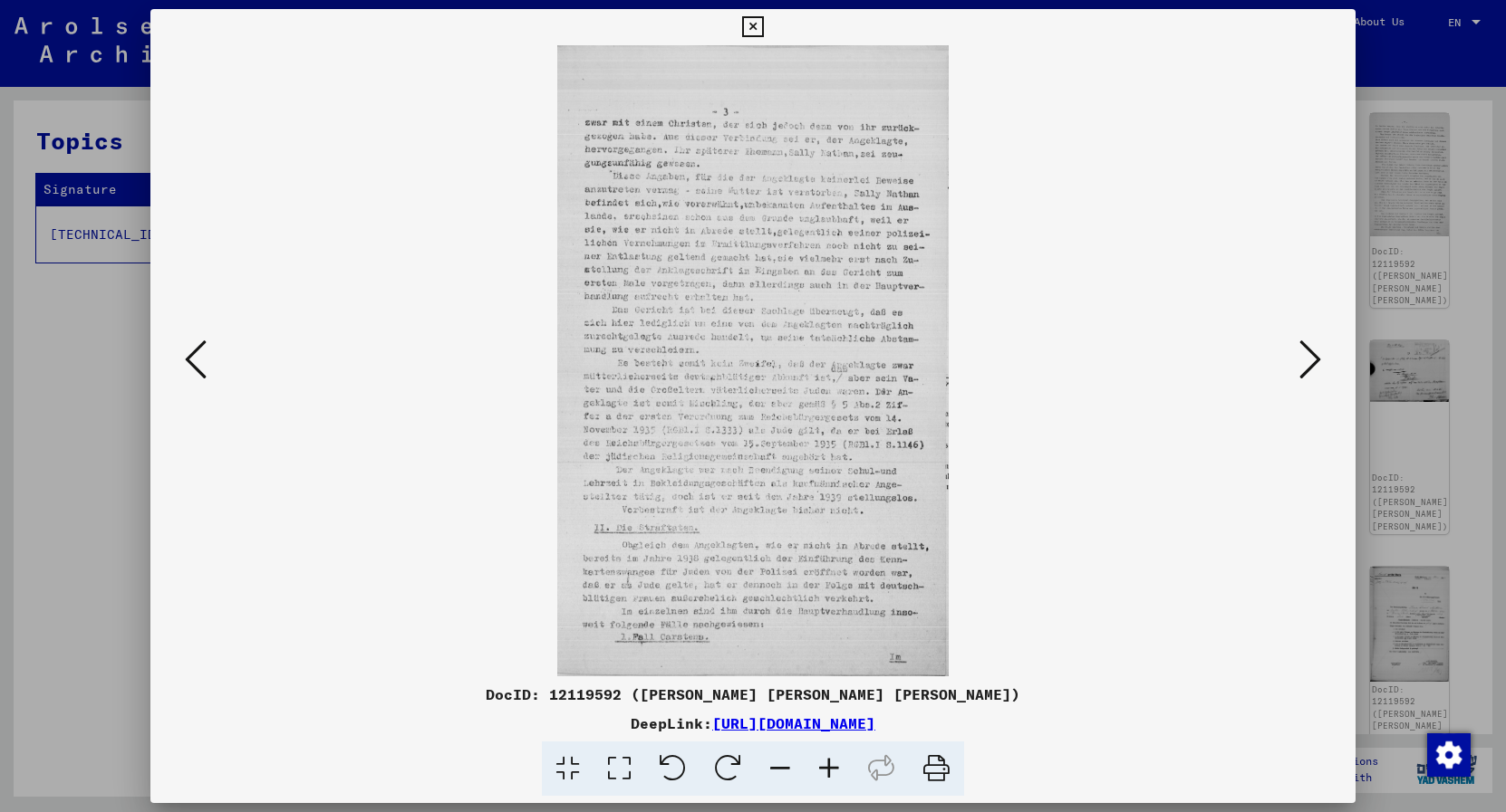
click at [190, 360] on icon at bounding box center [195, 359] width 22 height 44
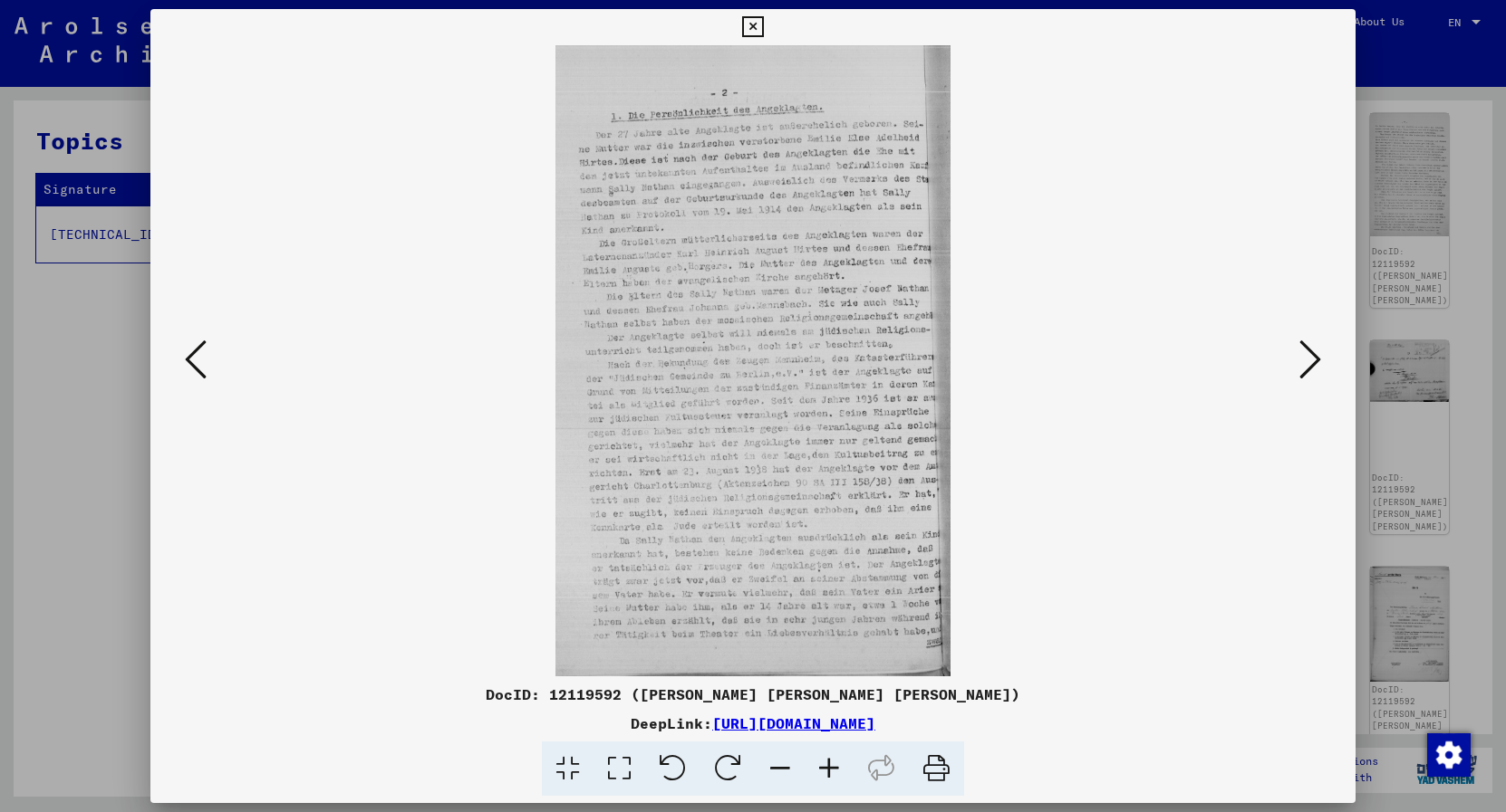
click at [188, 360] on icon at bounding box center [195, 359] width 22 height 44
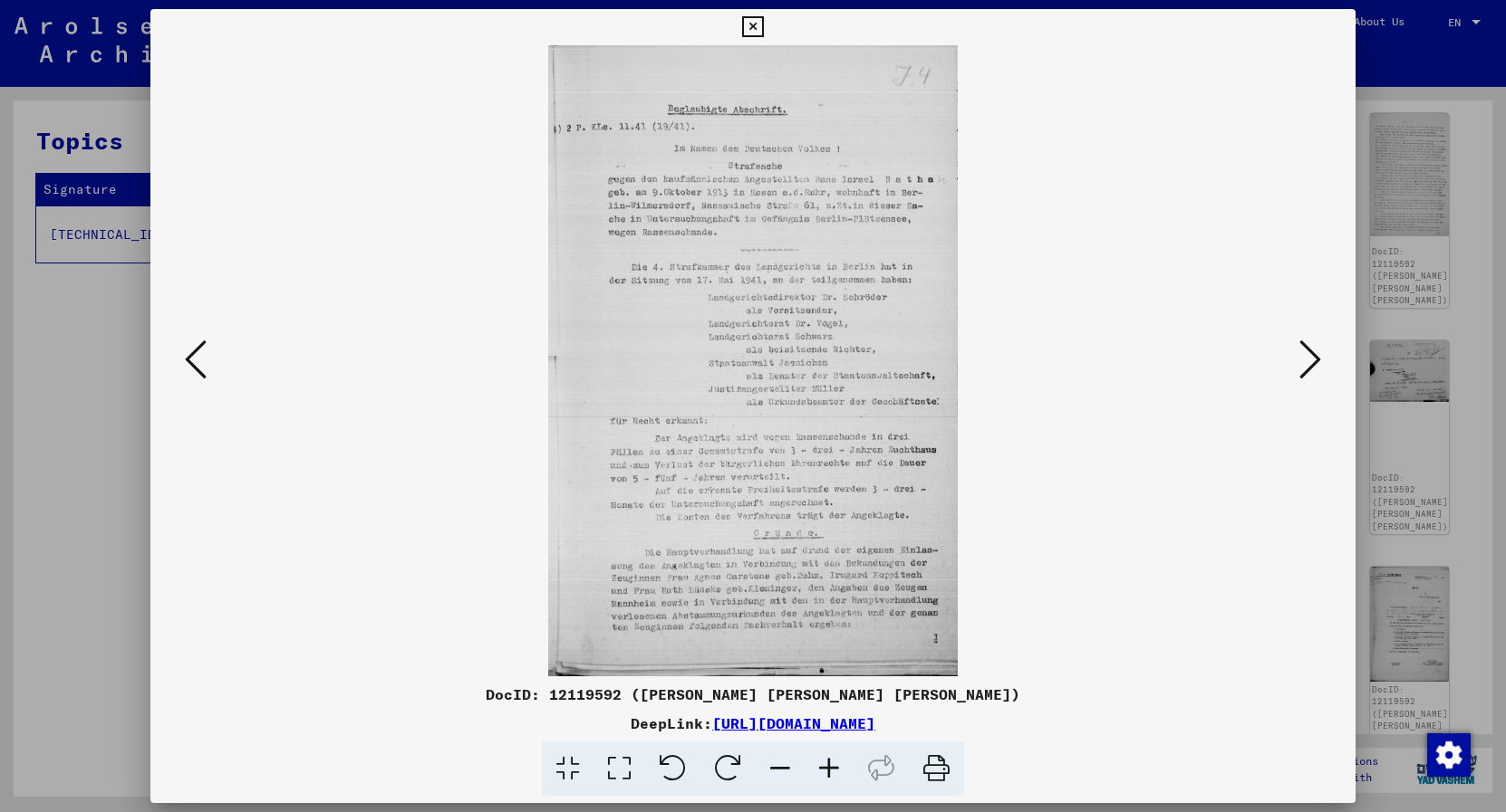
click at [1302, 369] on icon at bounding box center [1310, 359] width 22 height 44
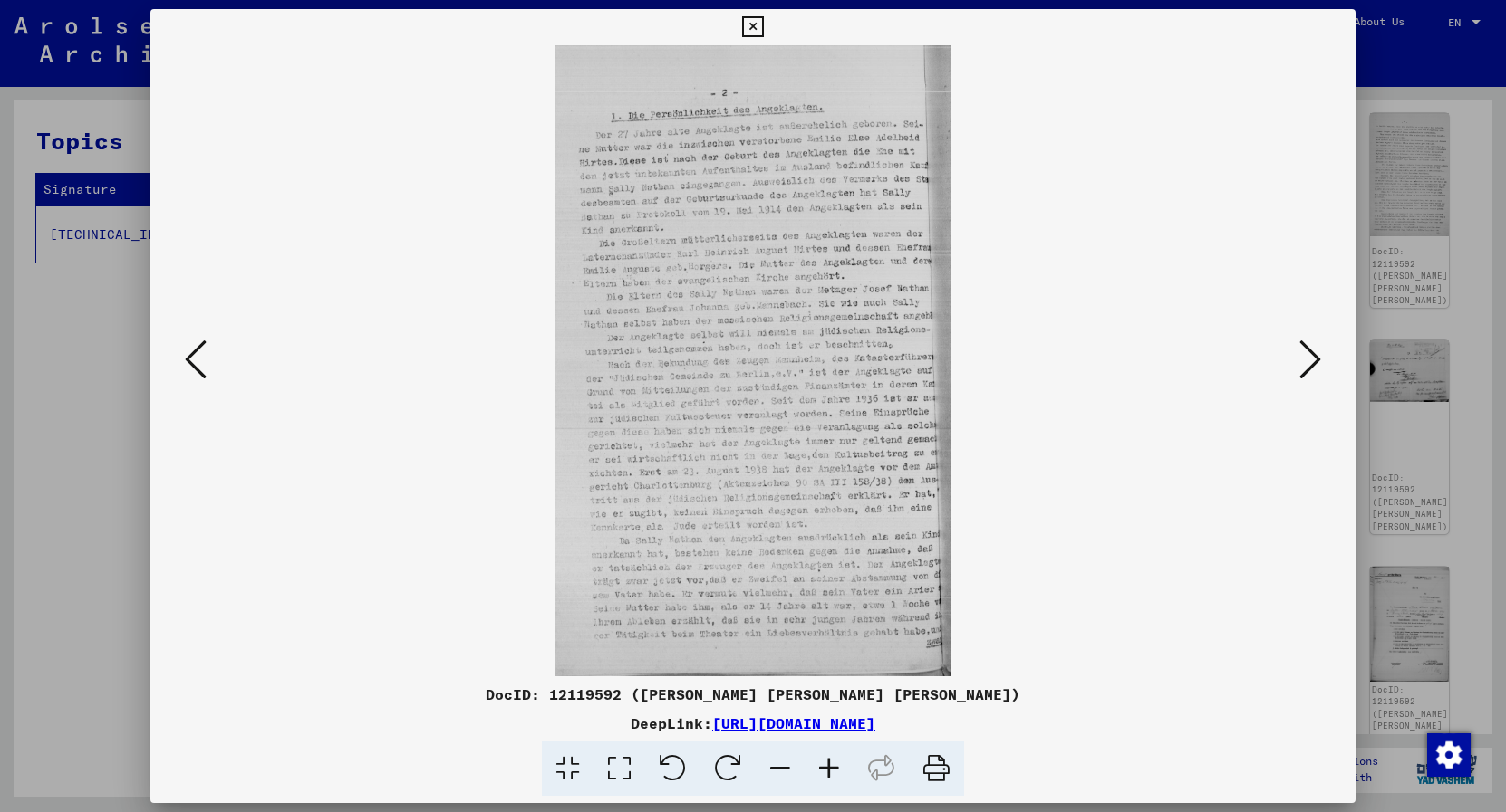
click at [1307, 362] on icon at bounding box center [1310, 359] width 22 height 44
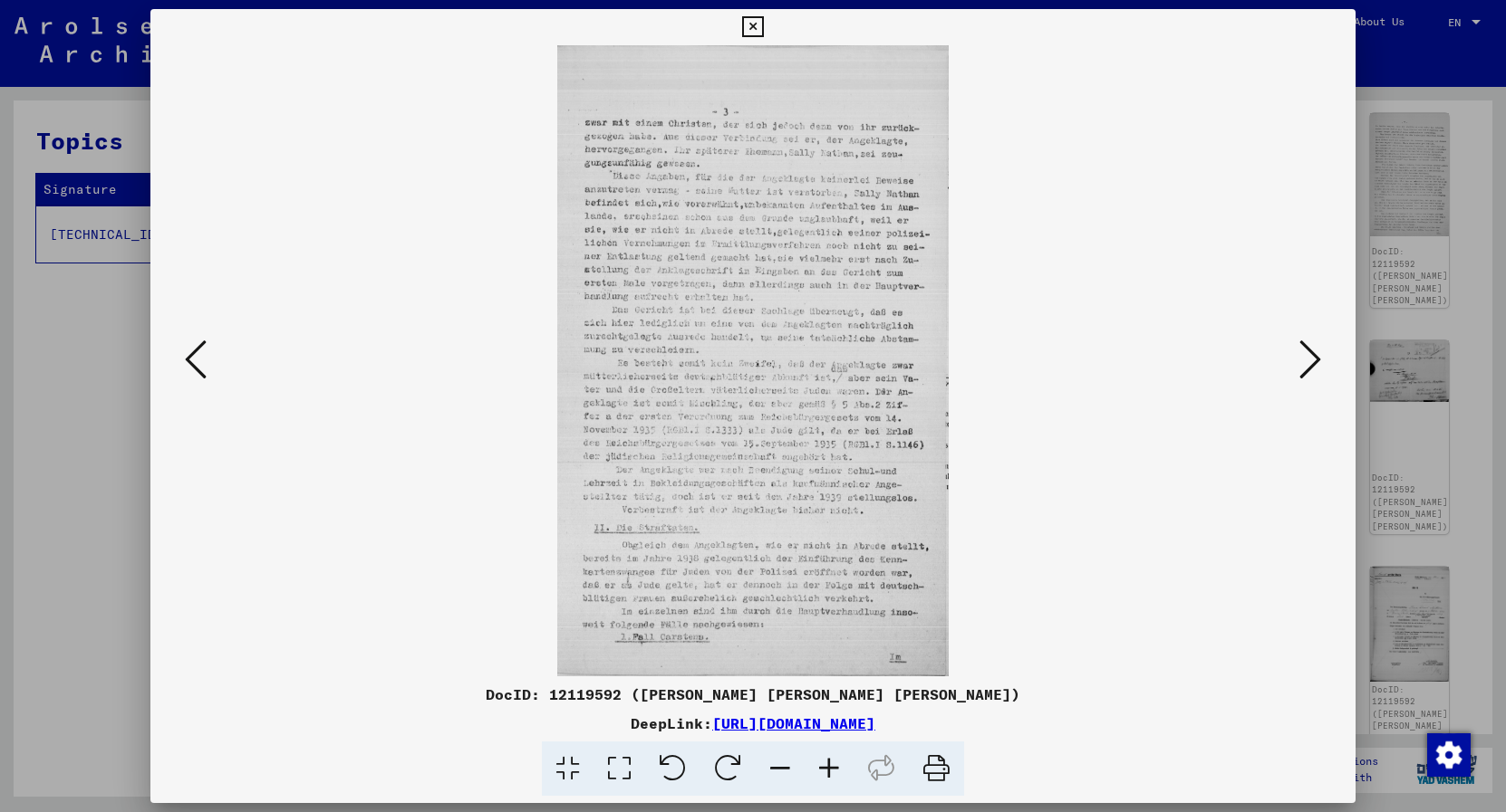
click at [1319, 356] on icon at bounding box center [1310, 359] width 22 height 44
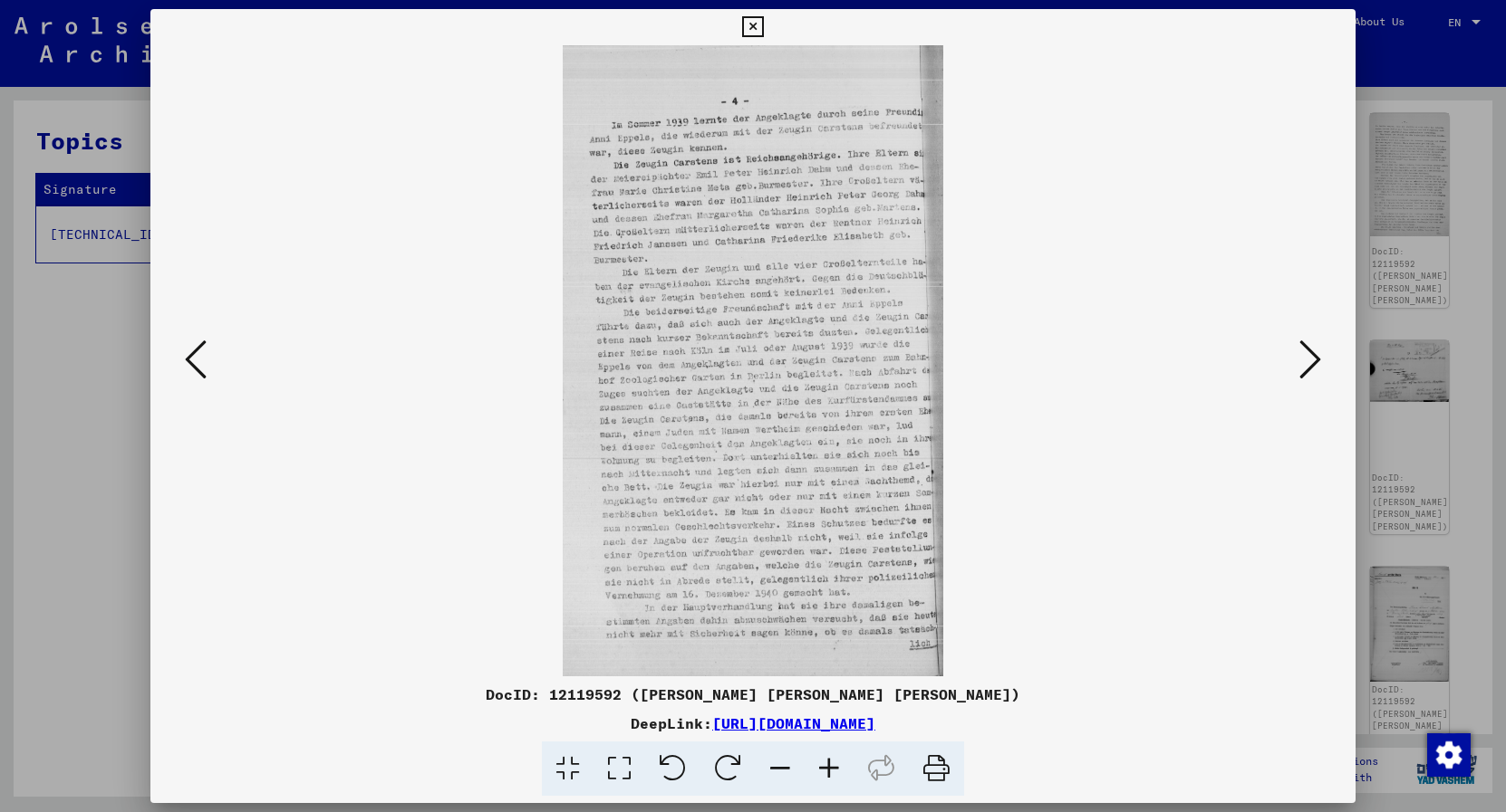
click at [1301, 371] on icon at bounding box center [1310, 359] width 22 height 44
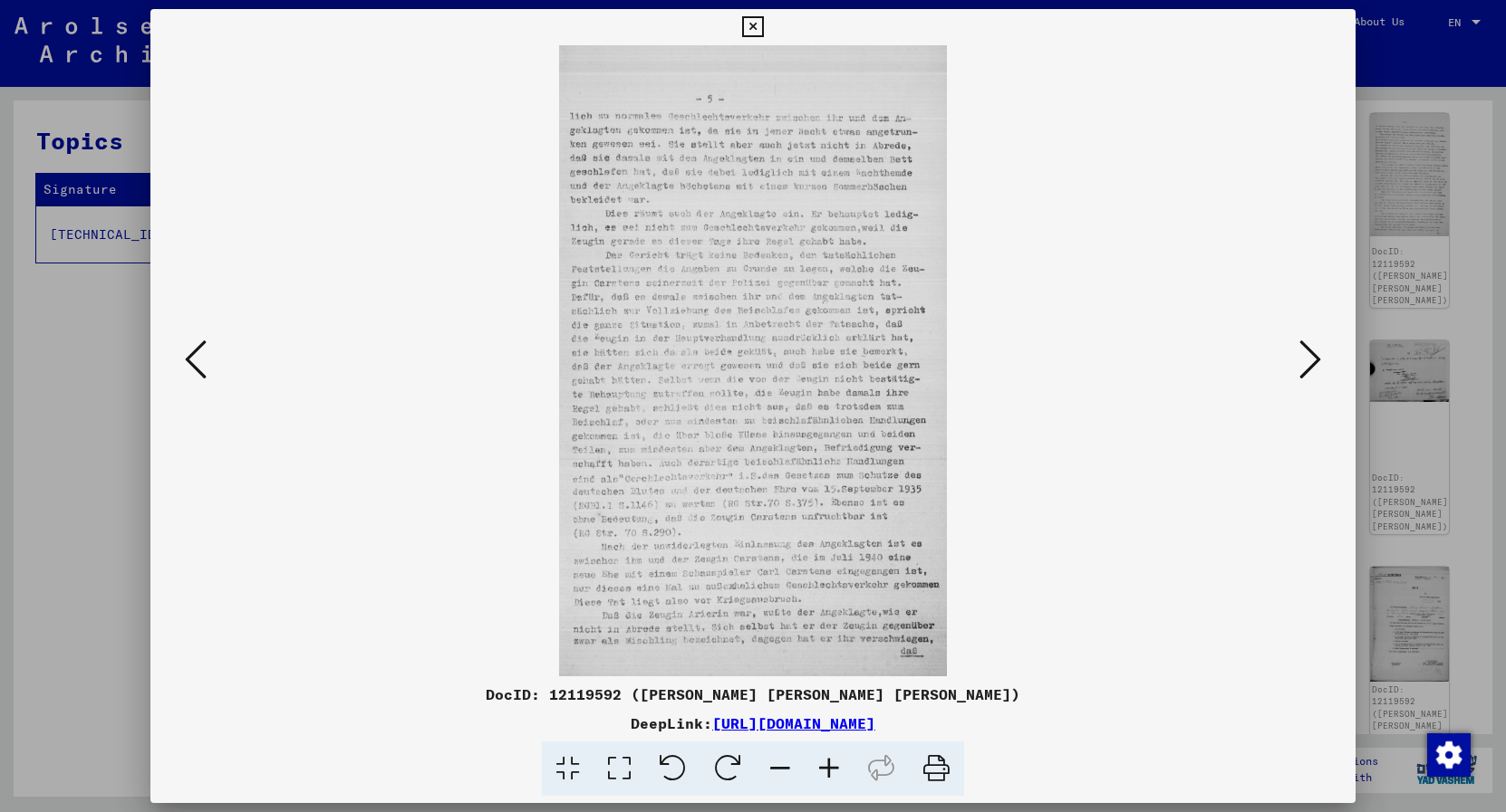
click at [1301, 370] on icon at bounding box center [1310, 359] width 22 height 44
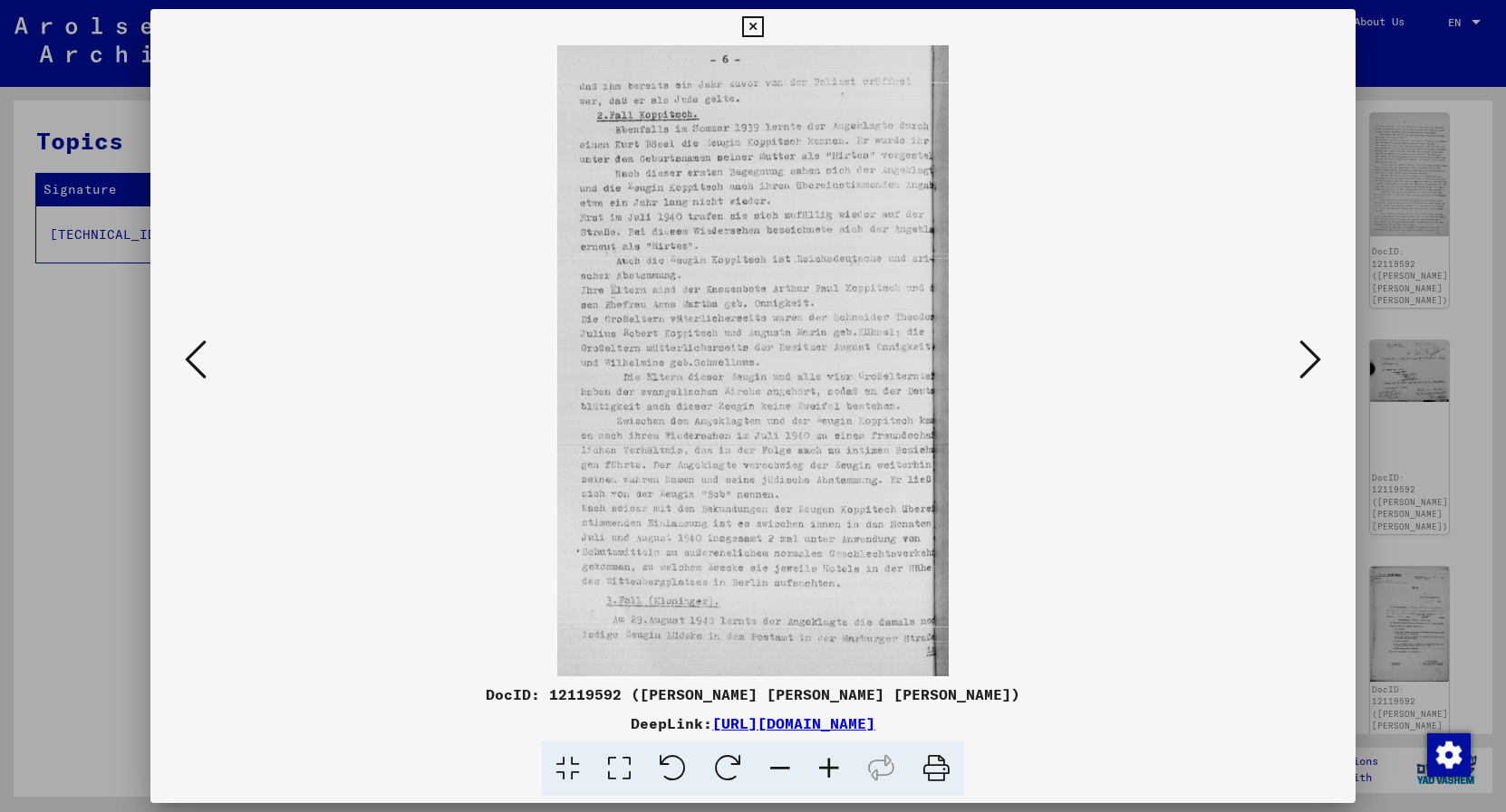
click at [1311, 360] on icon at bounding box center [1310, 359] width 22 height 44
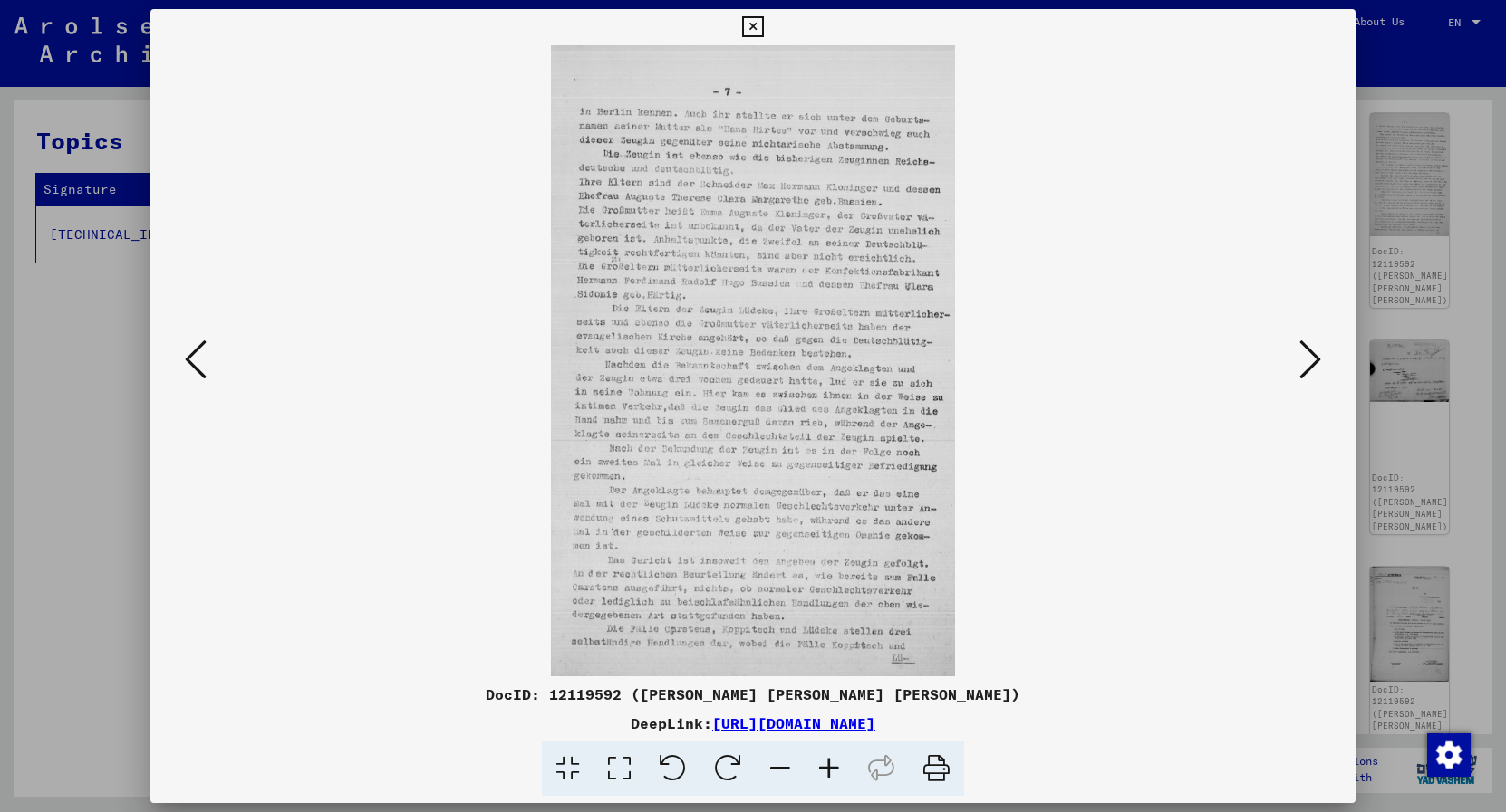
click at [1304, 368] on icon at bounding box center [1310, 359] width 22 height 44
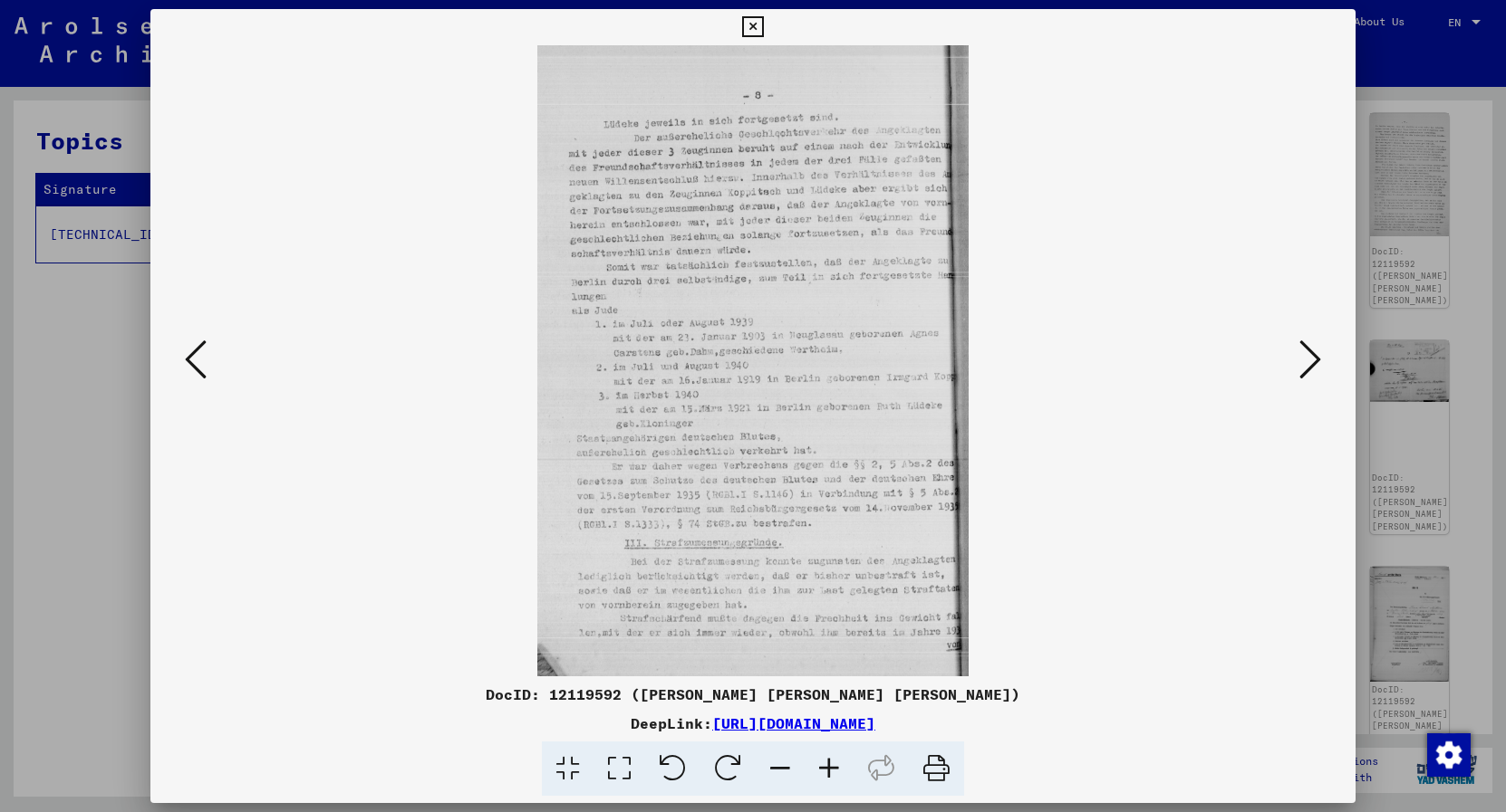
click at [1303, 365] on icon at bounding box center [1310, 359] width 22 height 44
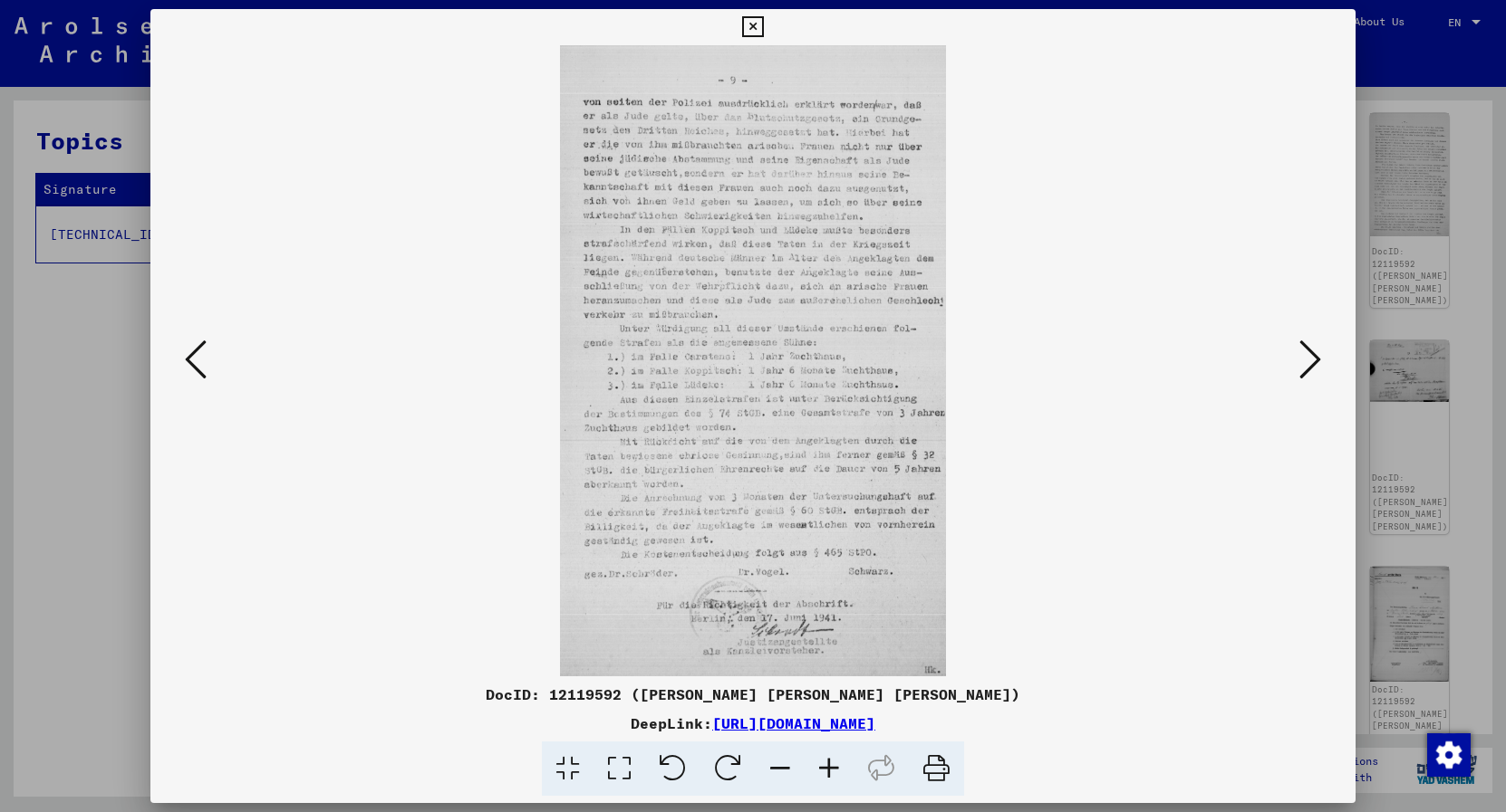
click at [1303, 369] on icon at bounding box center [1310, 359] width 22 height 44
